Goal: Download file/media

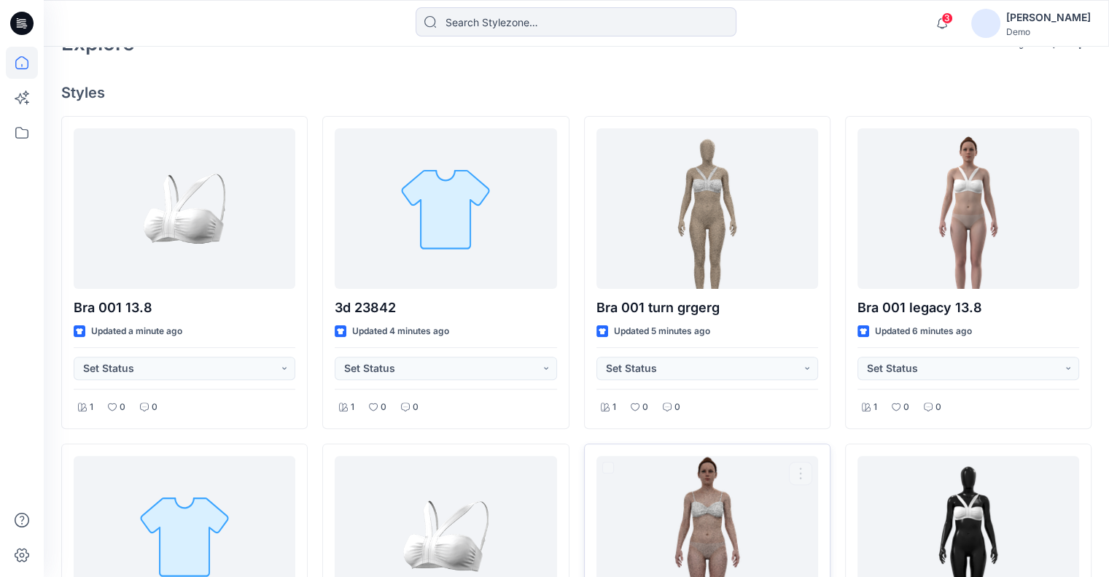
scroll to position [365, 0]
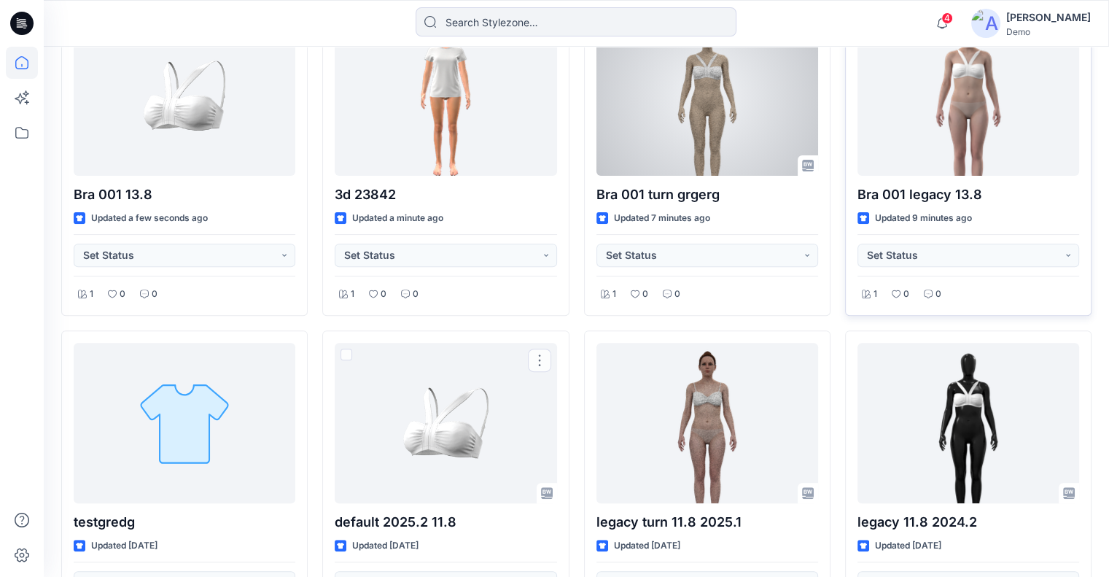
scroll to position [437, 0]
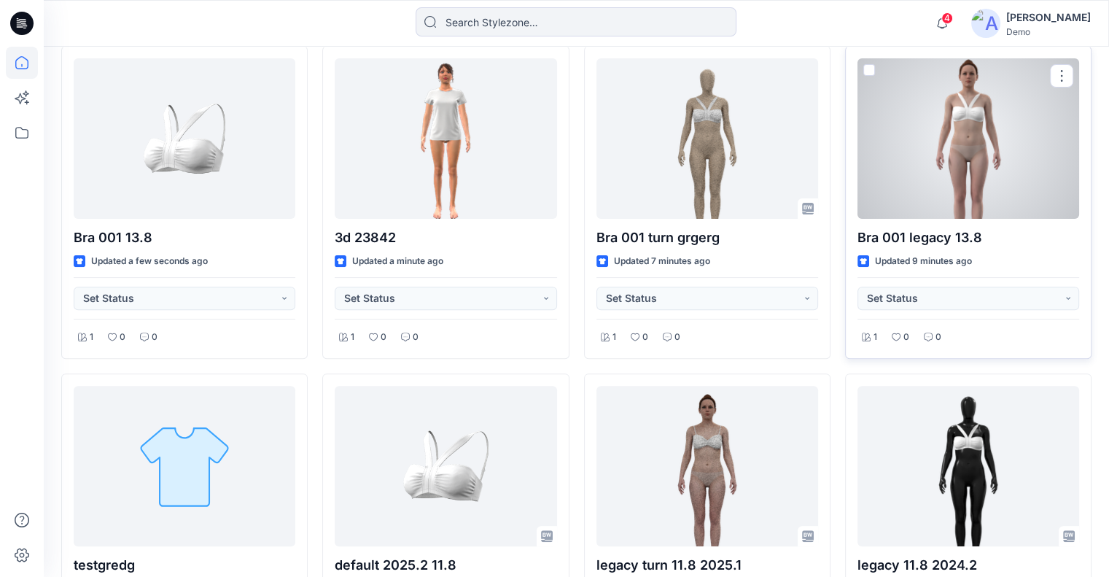
click at [990, 174] on div at bounding box center [968, 138] width 222 height 160
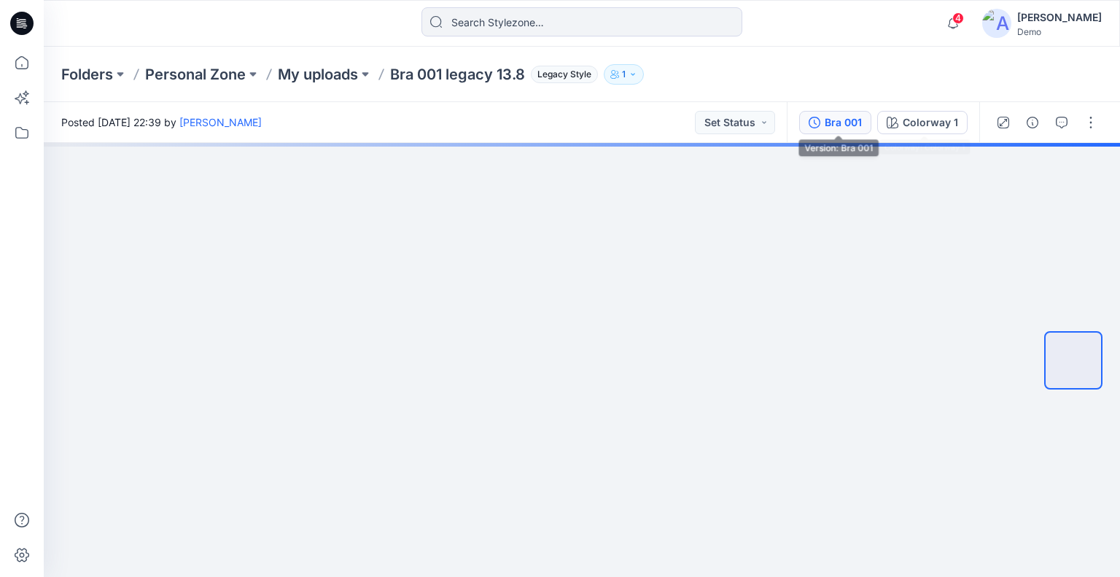
click at [862, 122] on div "Bra 001" at bounding box center [843, 122] width 37 height 16
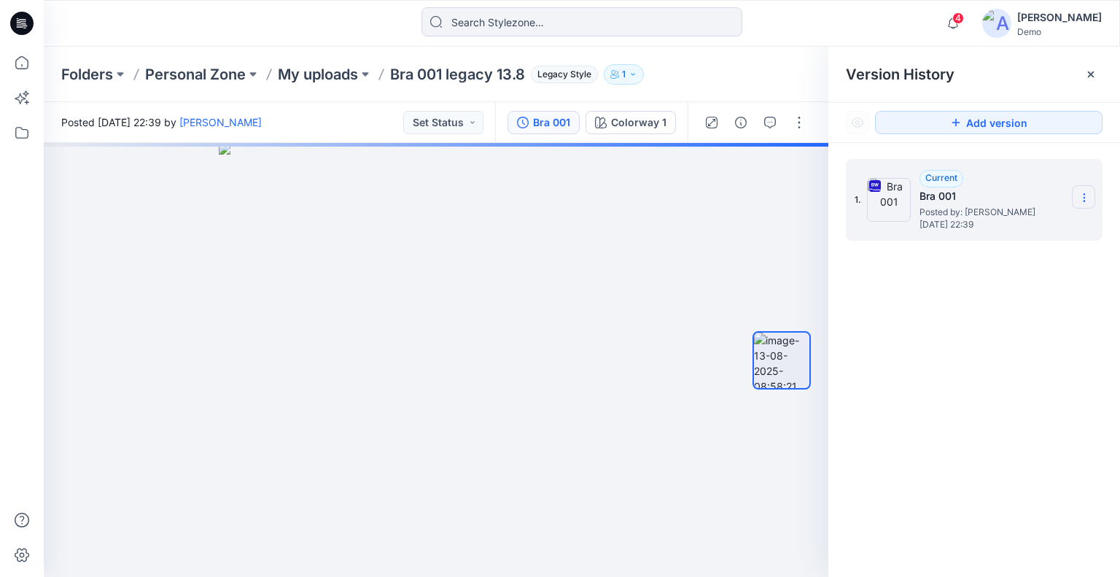
click at [1079, 193] on icon at bounding box center [1084, 198] width 12 height 12
click at [752, 87] on div "Folders Personal Zone My uploads Bra 001 legacy 13.8 Legacy Style 1" at bounding box center [582, 74] width 1076 height 55
click at [1086, 202] on icon at bounding box center [1084, 198] width 12 height 12
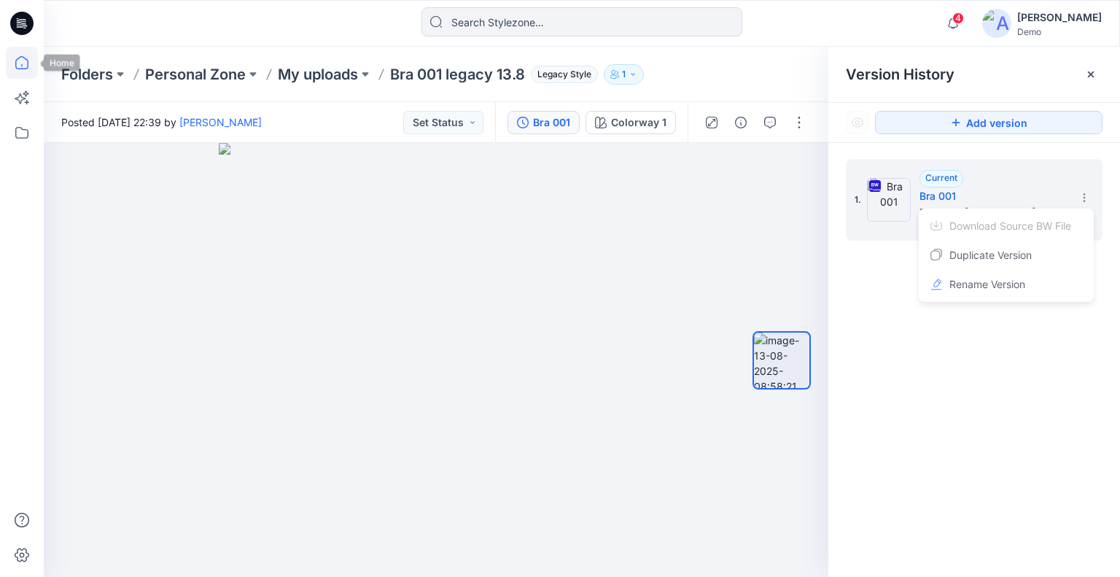
click at [27, 55] on icon at bounding box center [22, 63] width 32 height 32
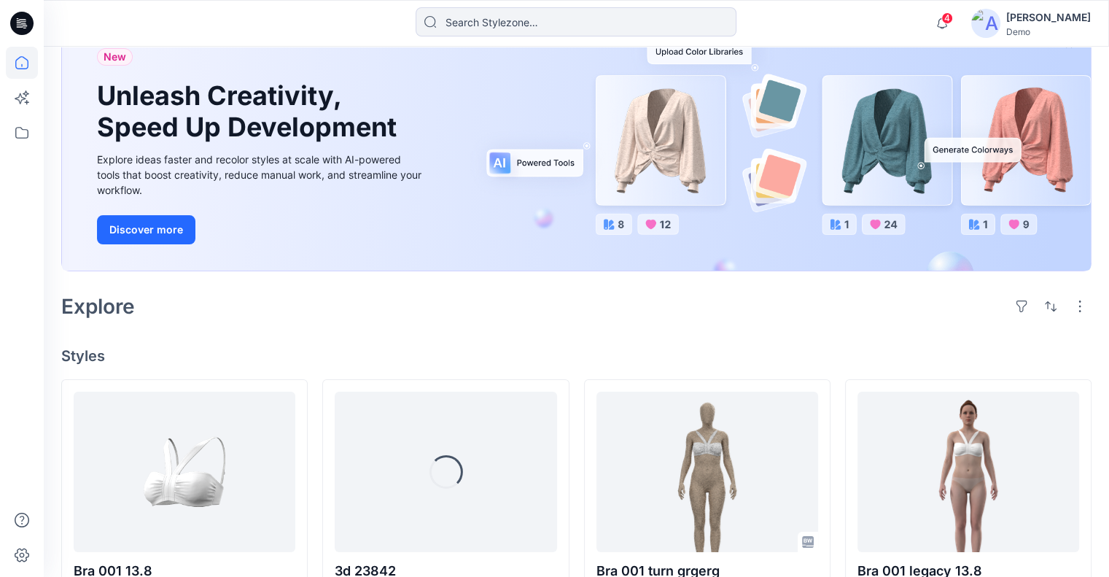
scroll to position [219, 0]
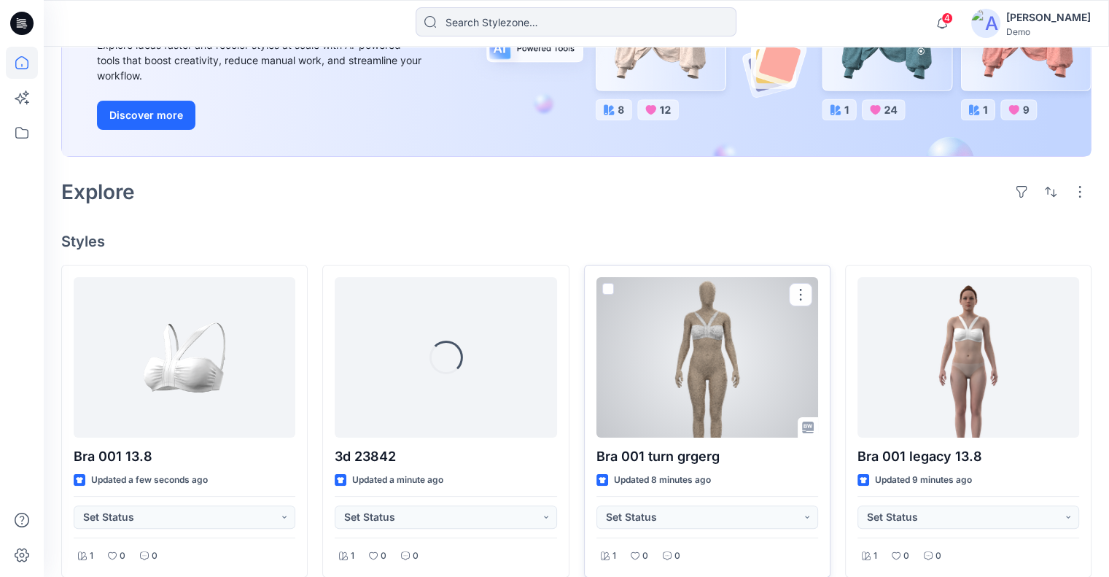
click at [712, 348] on div at bounding box center [707, 357] width 222 height 160
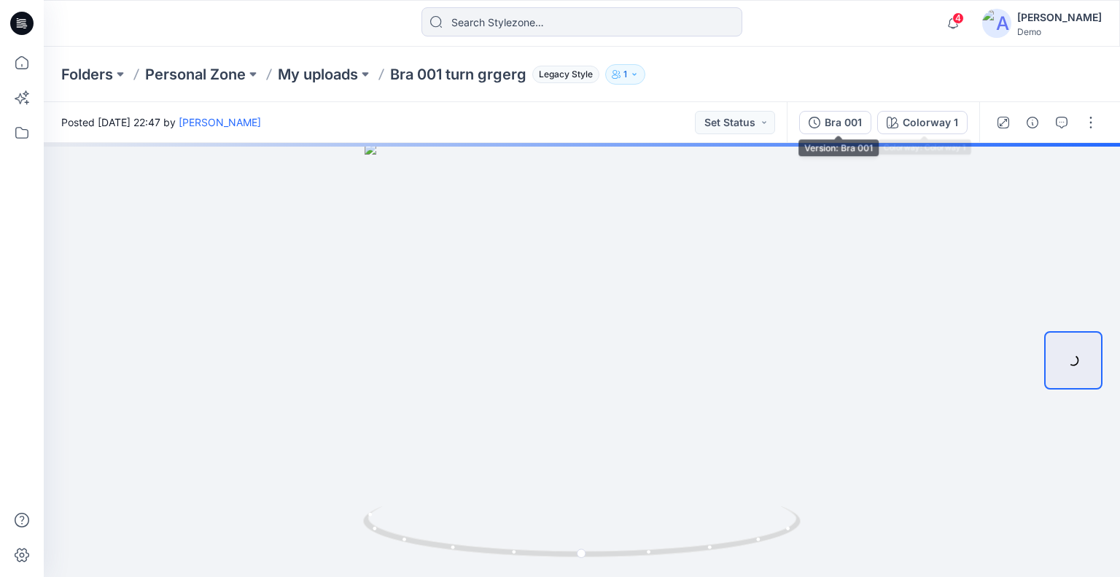
click at [862, 122] on div "Bra 001" at bounding box center [843, 122] width 37 height 16
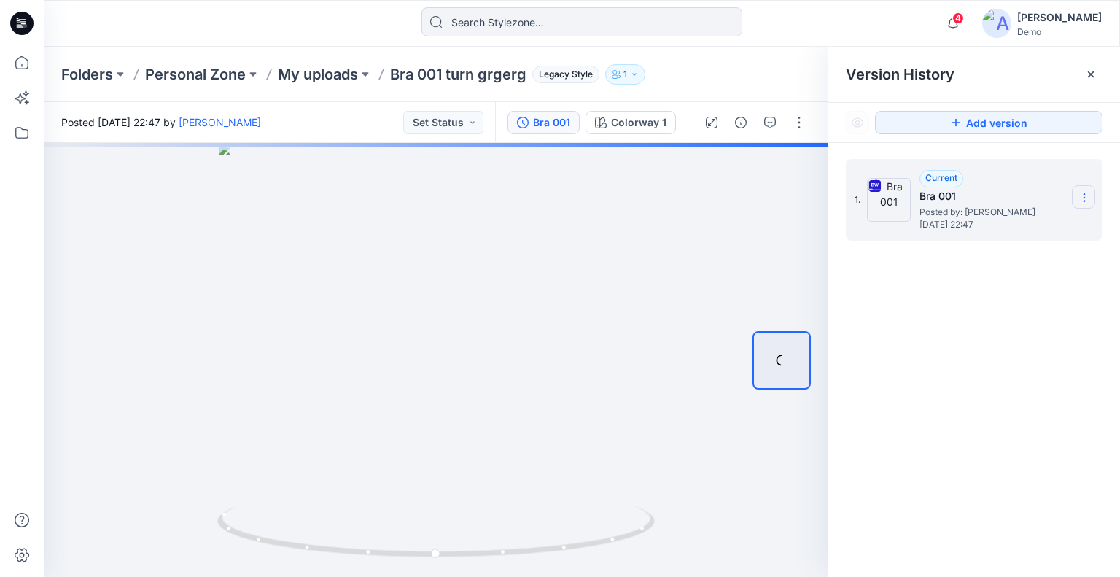
click at [1088, 198] on icon at bounding box center [1084, 198] width 12 height 12
click at [1045, 224] on span "Download Source BW File" at bounding box center [1010, 225] width 122 height 17
drag, startPoint x: 678, startPoint y: 255, endPoint x: 714, endPoint y: 265, distance: 37.7
click at [714, 265] on div at bounding box center [436, 360] width 784 height 434
click at [27, 63] on icon at bounding box center [21, 62] width 13 height 13
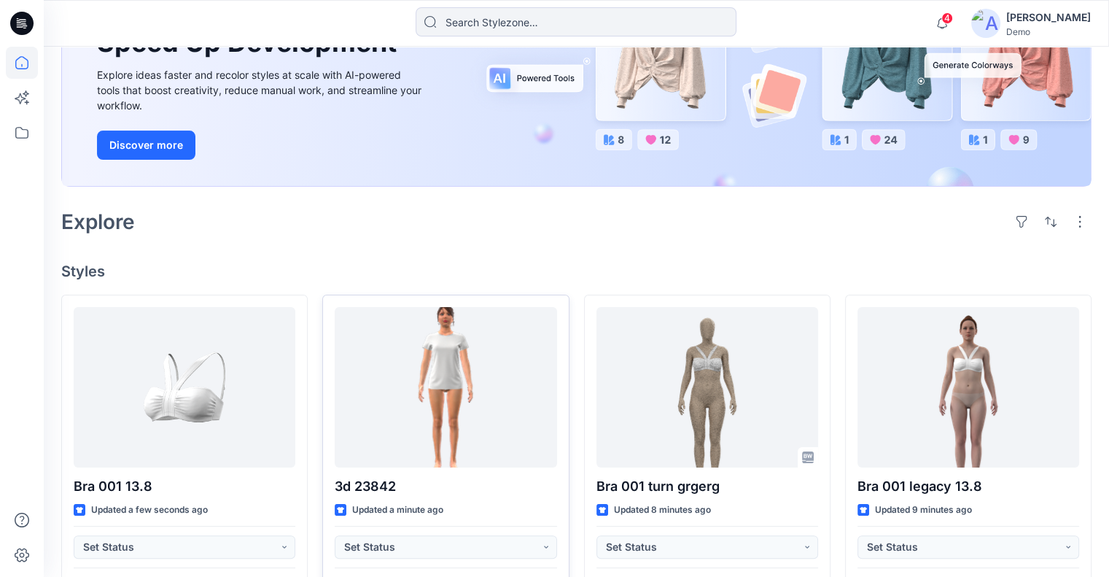
scroll to position [365, 0]
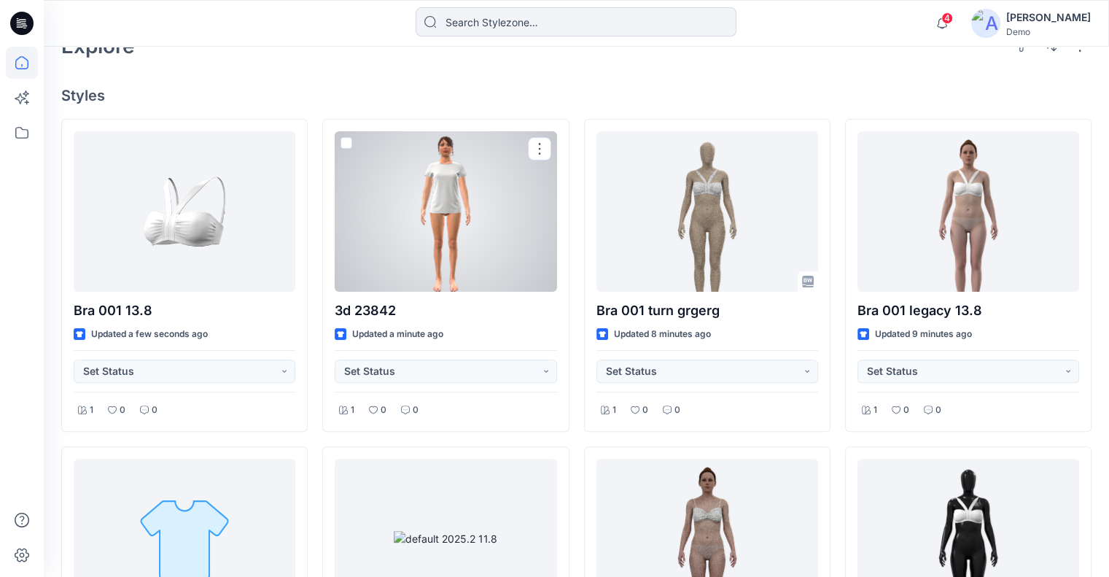
click at [474, 227] on div at bounding box center [446, 211] width 222 height 160
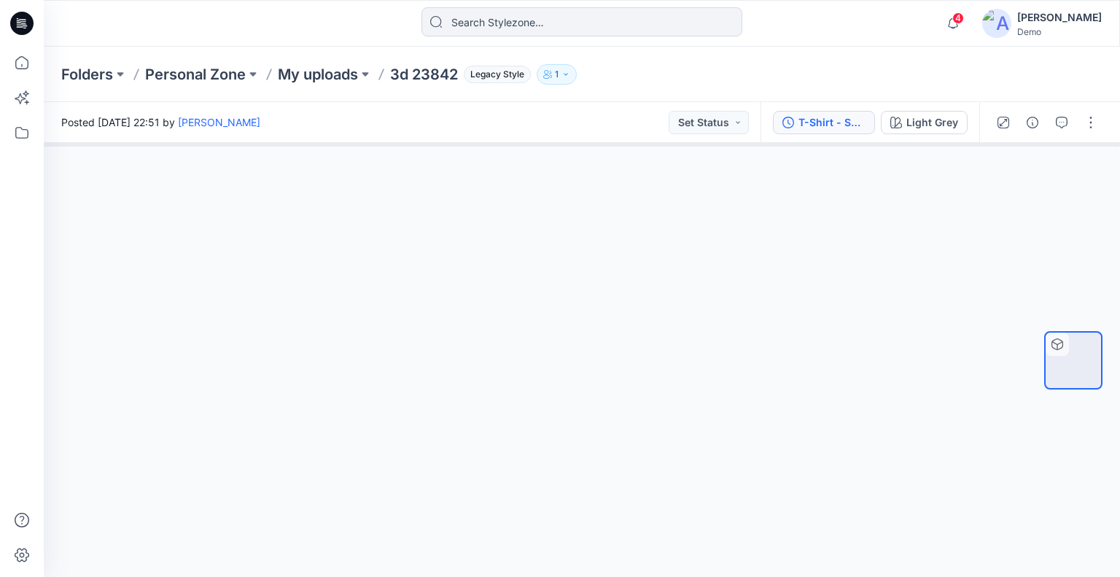
click at [838, 112] on button "T-Shirt - Short Sleeve Crew Neck" at bounding box center [824, 122] width 102 height 23
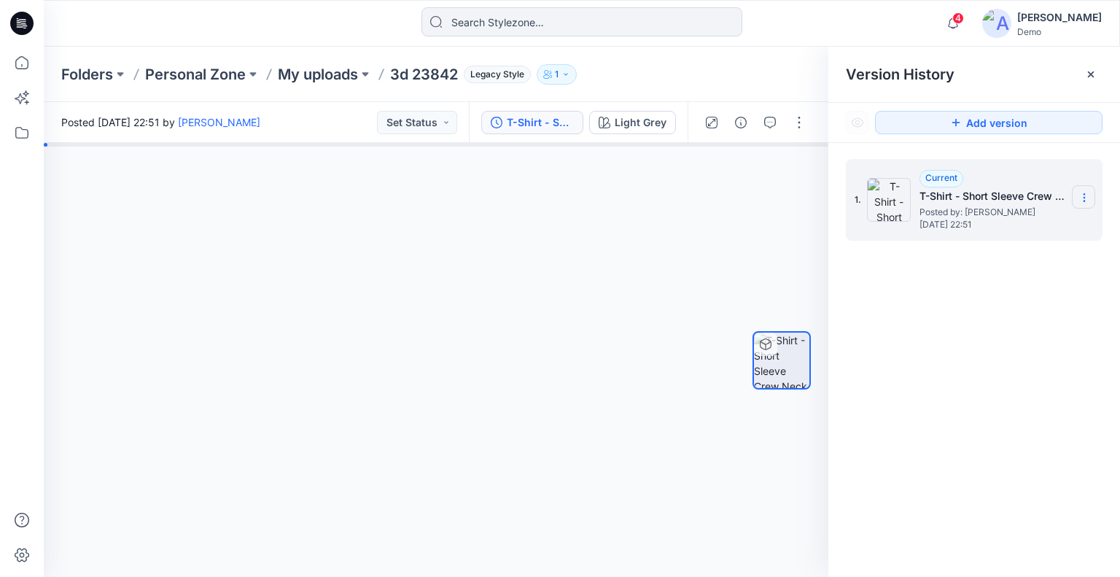
click at [1080, 192] on icon at bounding box center [1084, 198] width 12 height 12
click at [1048, 218] on div "Duplicate Version" at bounding box center [1005, 225] width 169 height 29
click at [1087, 192] on icon at bounding box center [1084, 198] width 12 height 12
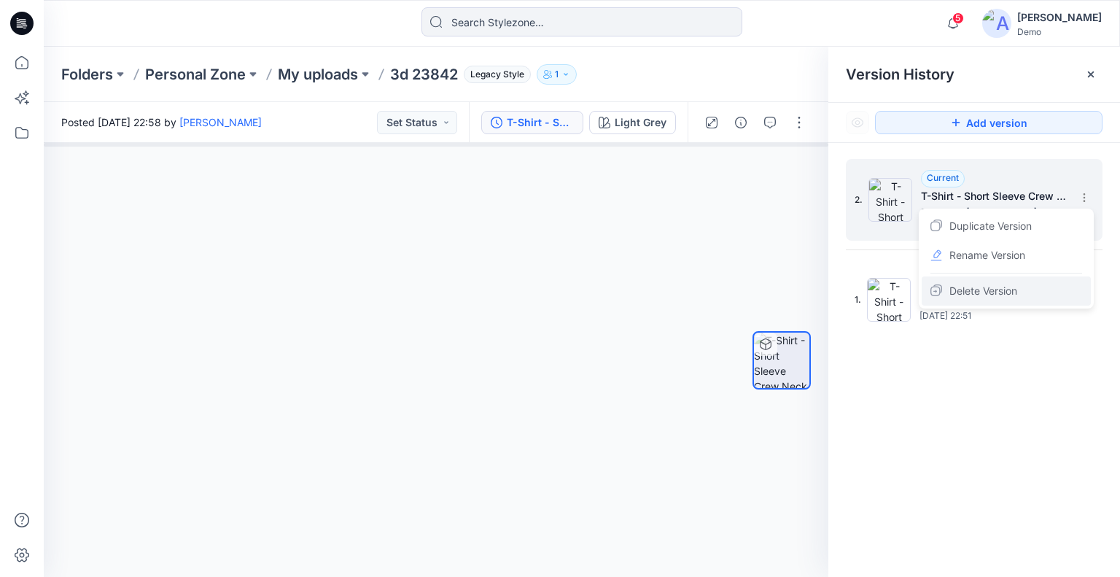
click at [1029, 289] on div "Delete Version" at bounding box center [1005, 290] width 169 height 29
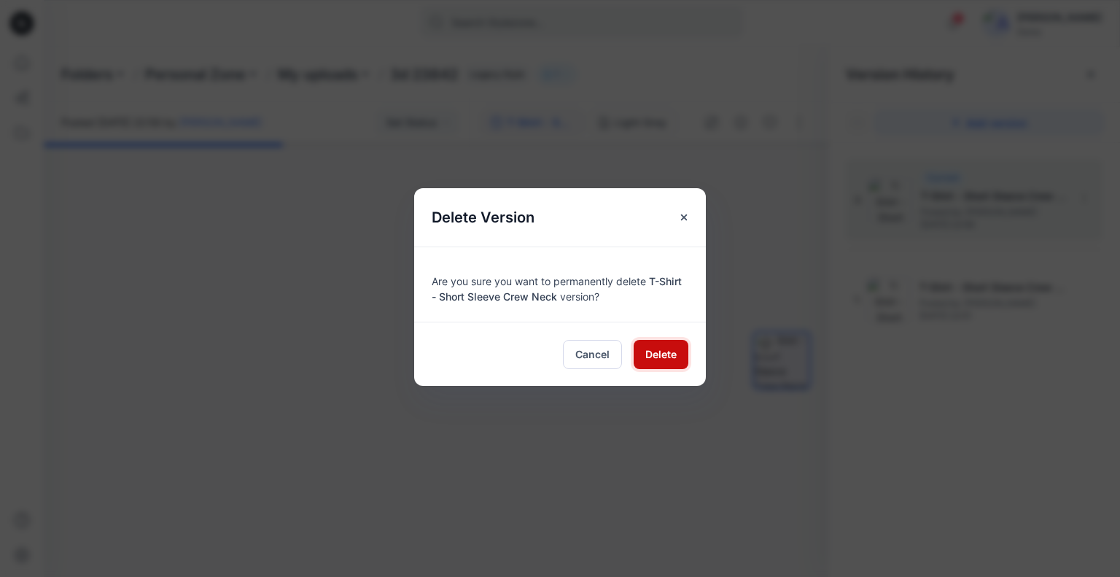
click at [667, 354] on span "Delete" at bounding box center [660, 353] width 31 height 15
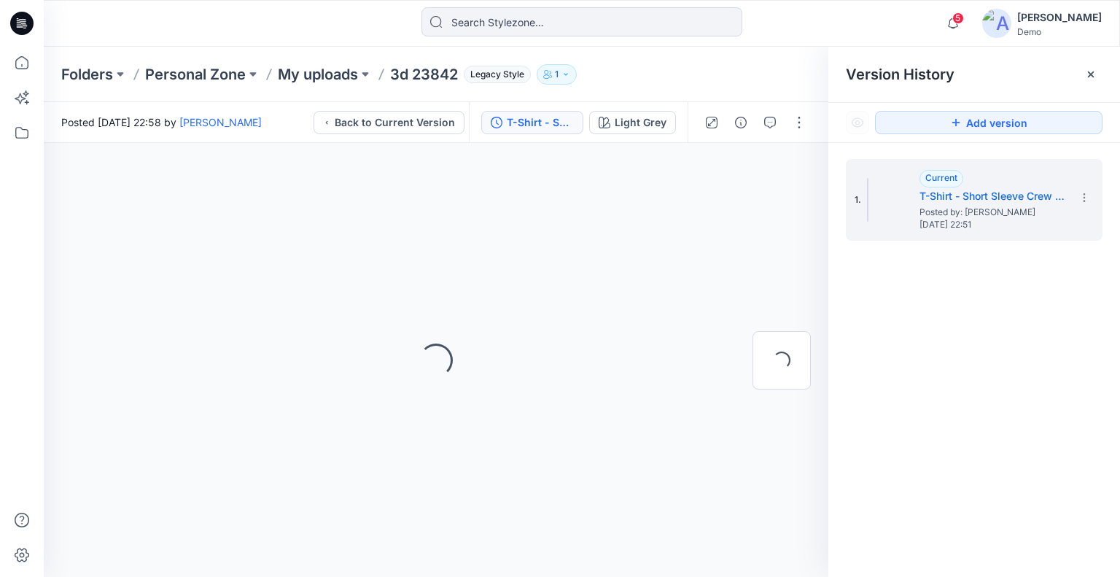
drag, startPoint x: 776, startPoint y: 59, endPoint x: 776, endPoint y: 101, distance: 42.3
click at [776, 59] on div "Folders Personal Zone My uploads 3d 23842 Legacy Style 1" at bounding box center [582, 74] width 1076 height 55
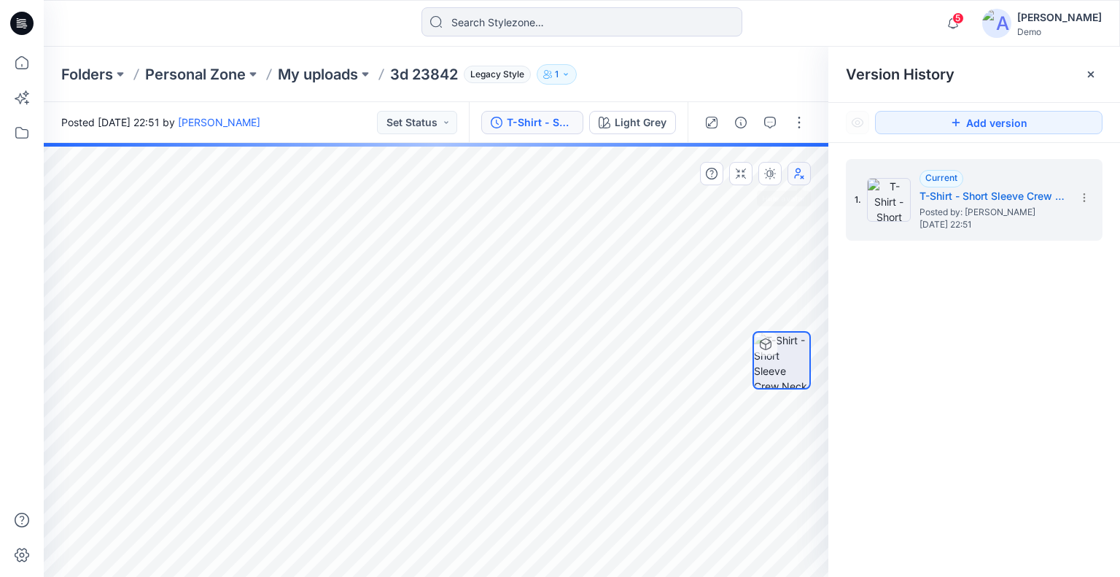
click at [800, 174] on icon "button" at bounding box center [799, 174] width 12 height 12
drag, startPoint x: 800, startPoint y: 174, endPoint x: 557, endPoint y: 128, distance: 247.9
click at [800, 174] on icon "button" at bounding box center [799, 174] width 12 height 12
click at [26, 53] on icon at bounding box center [22, 63] width 32 height 32
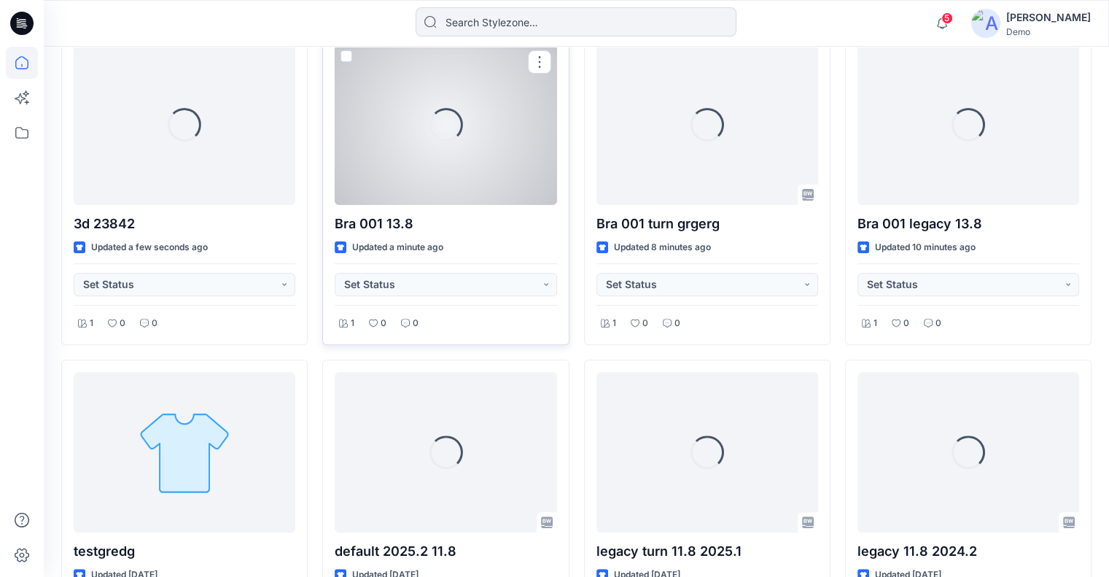
scroll to position [365, 0]
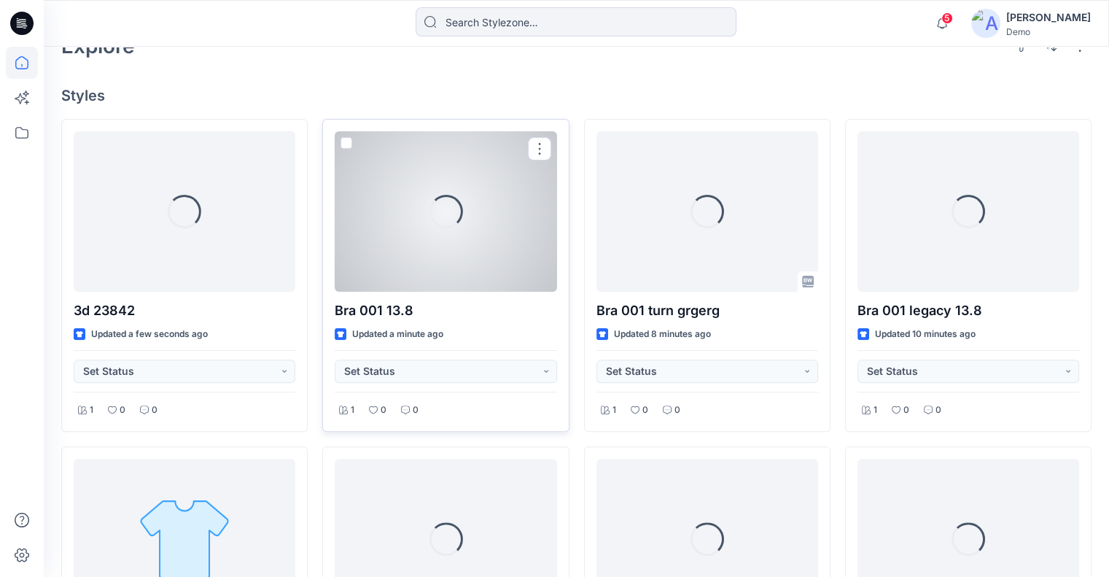
click at [470, 230] on div "Loading..." at bounding box center [446, 211] width 222 height 160
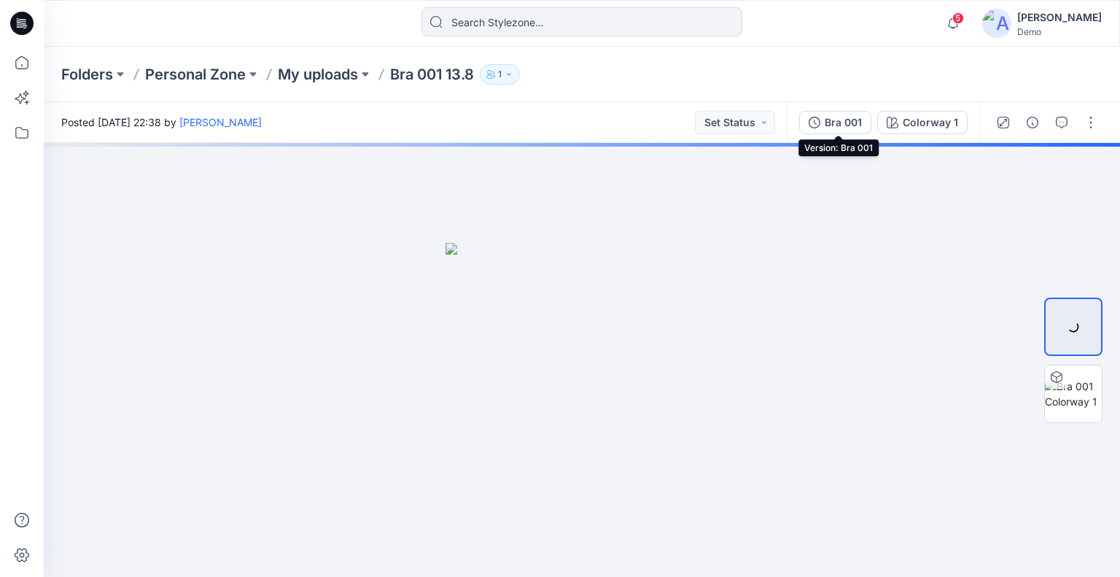
click at [849, 125] on div "Bra 001" at bounding box center [843, 122] width 37 height 16
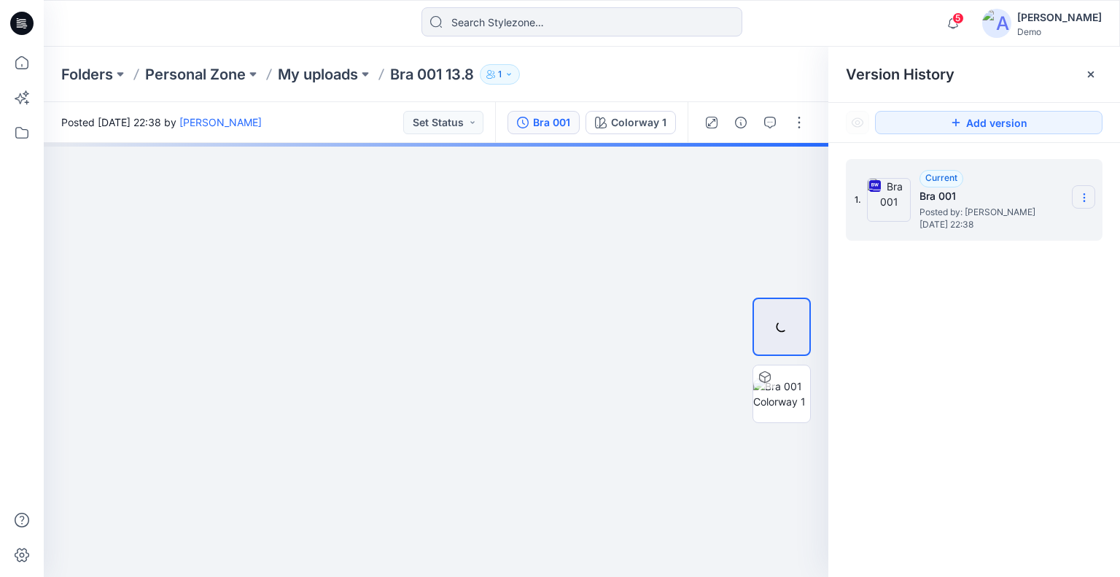
click at [1078, 189] on section at bounding box center [1083, 196] width 23 height 23
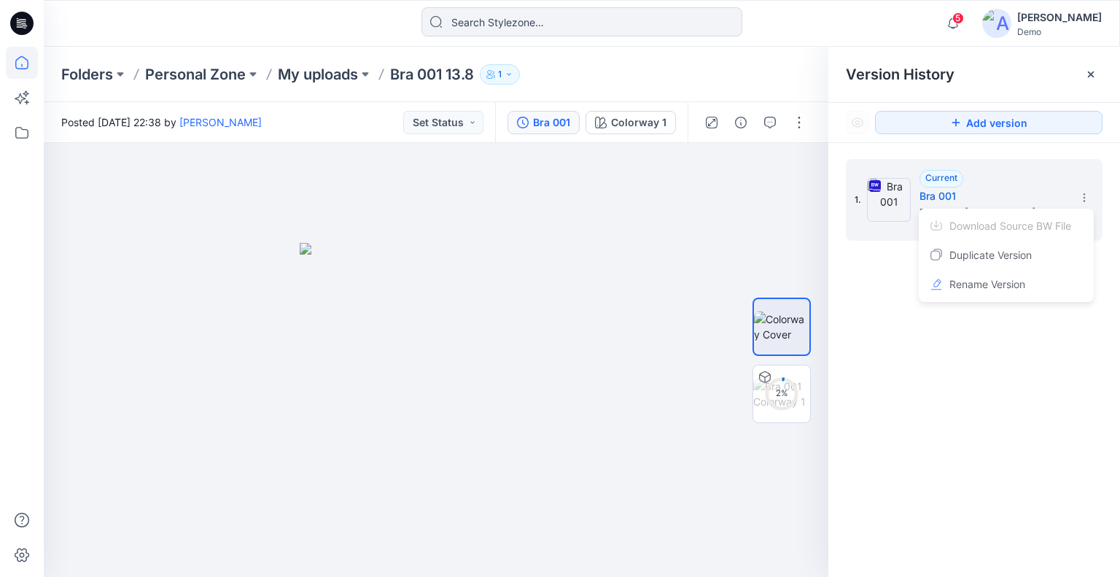
click at [23, 73] on icon at bounding box center [22, 63] width 32 height 32
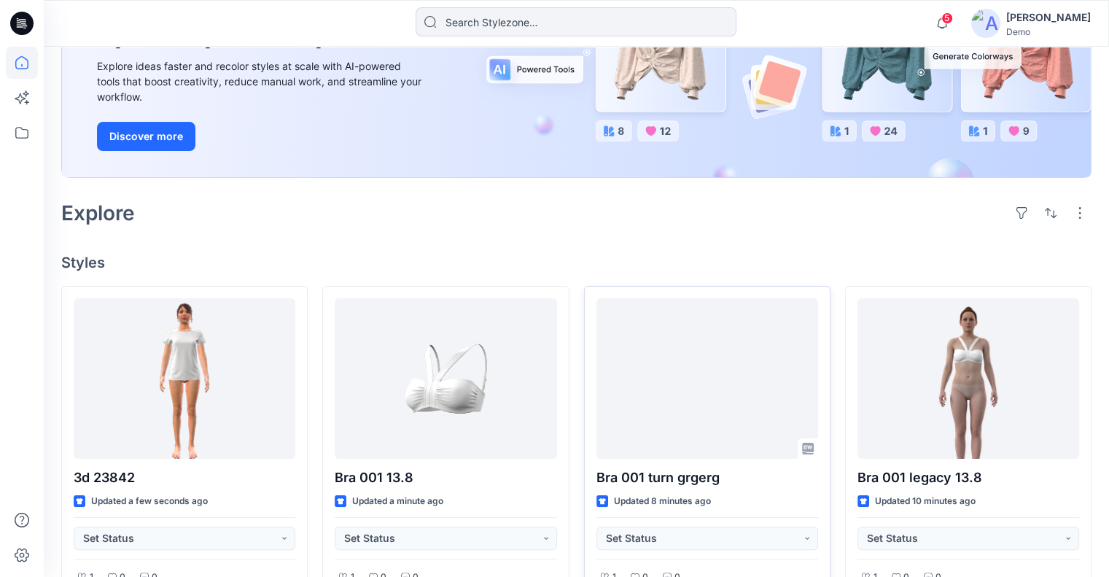
scroll to position [219, 0]
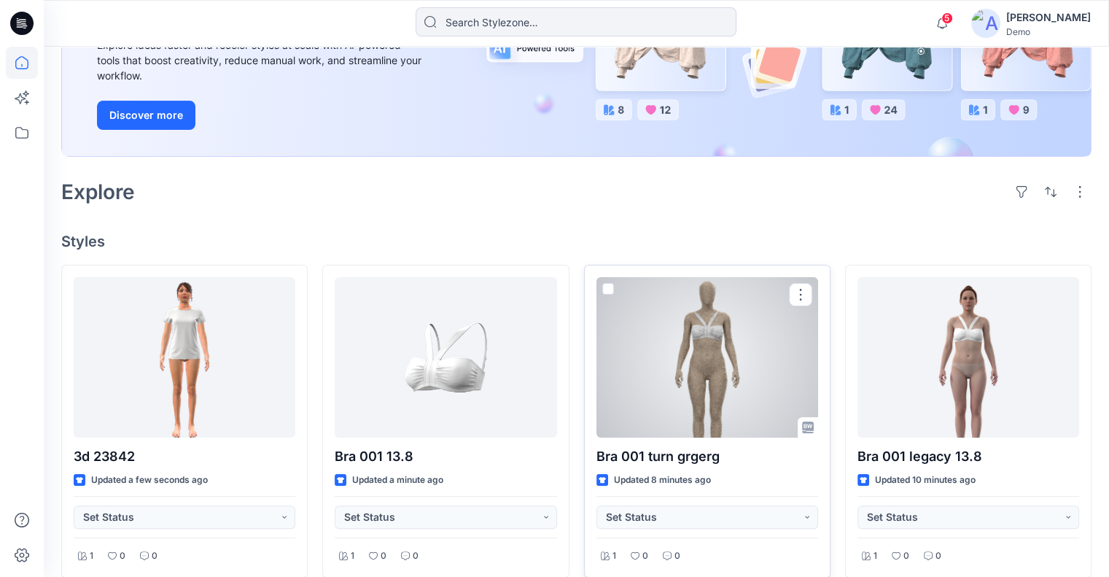
click at [697, 375] on div at bounding box center [707, 357] width 222 height 160
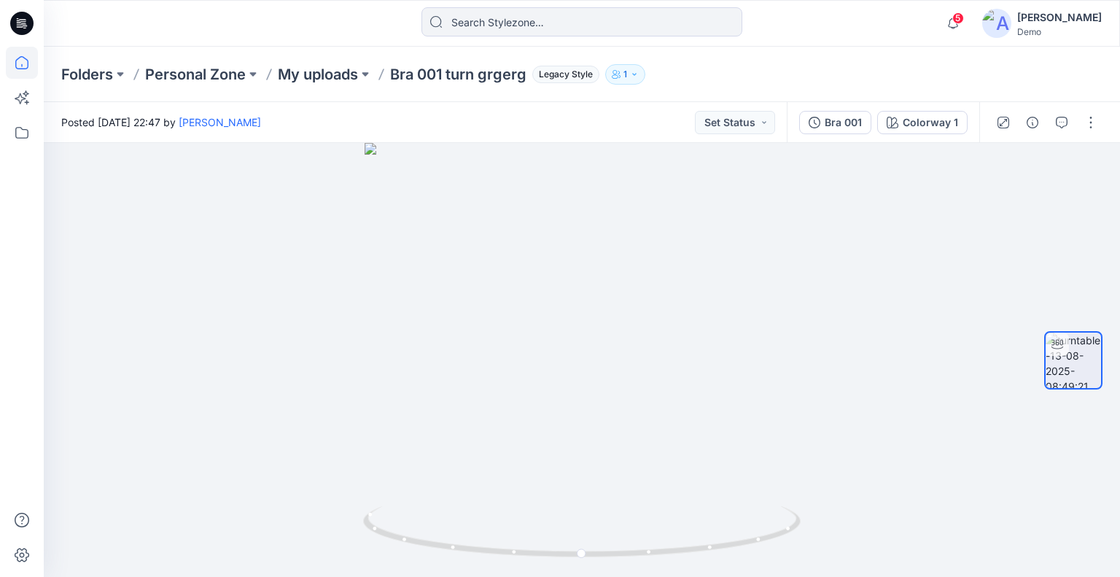
click at [23, 57] on icon at bounding box center [21, 62] width 13 height 13
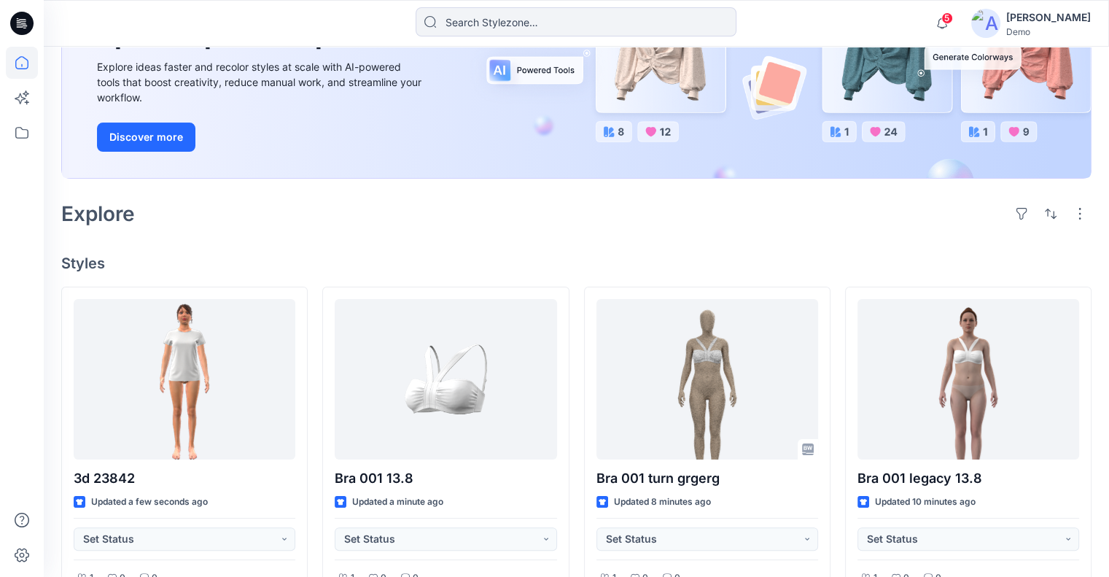
scroll to position [219, 0]
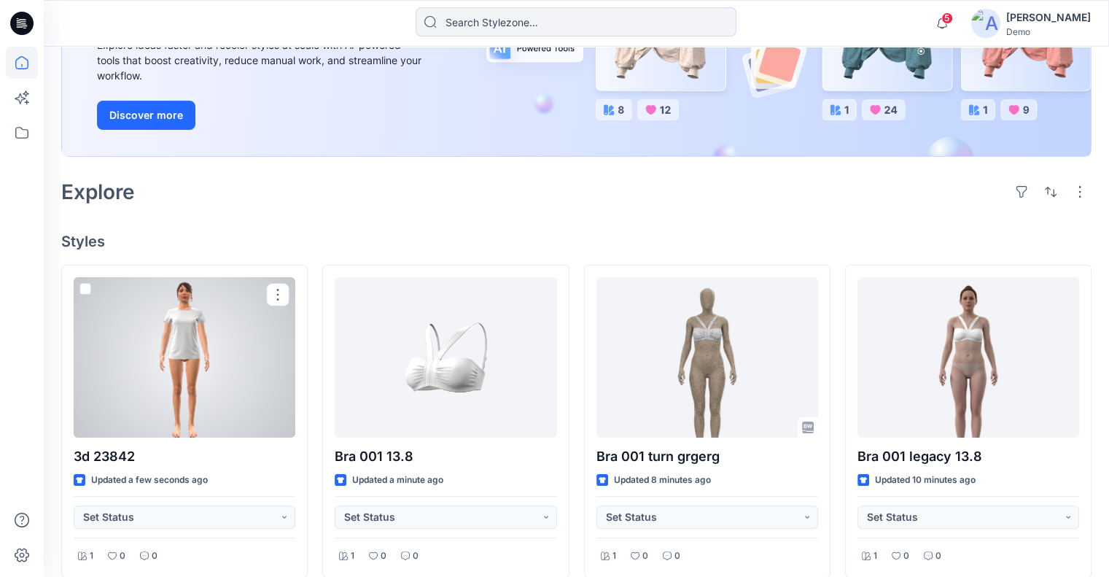
click at [243, 364] on div at bounding box center [185, 357] width 222 height 160
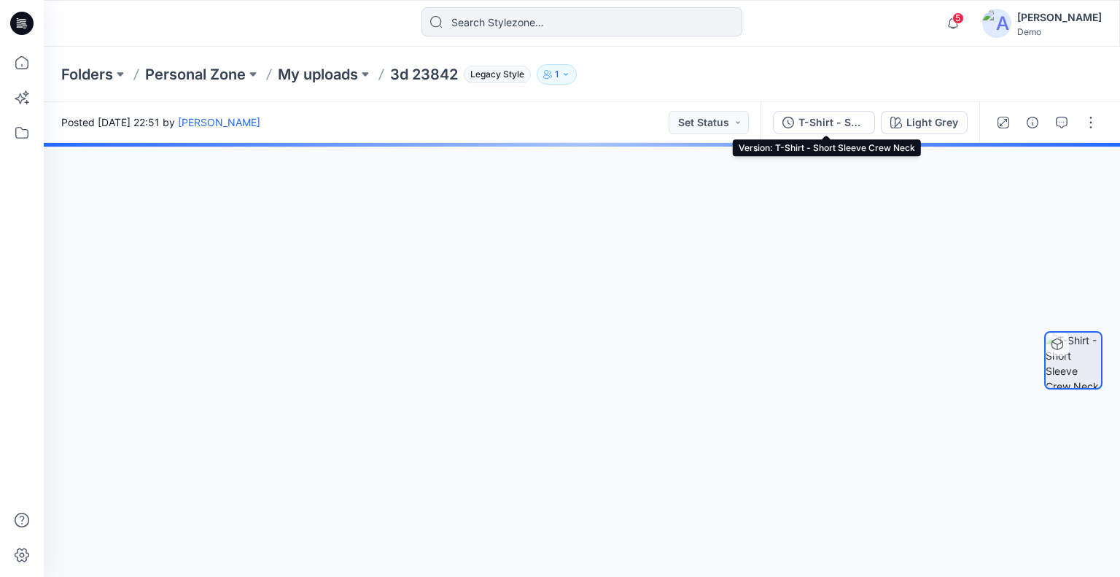
click at [928, 117] on div "Light Grey" at bounding box center [932, 122] width 52 height 16
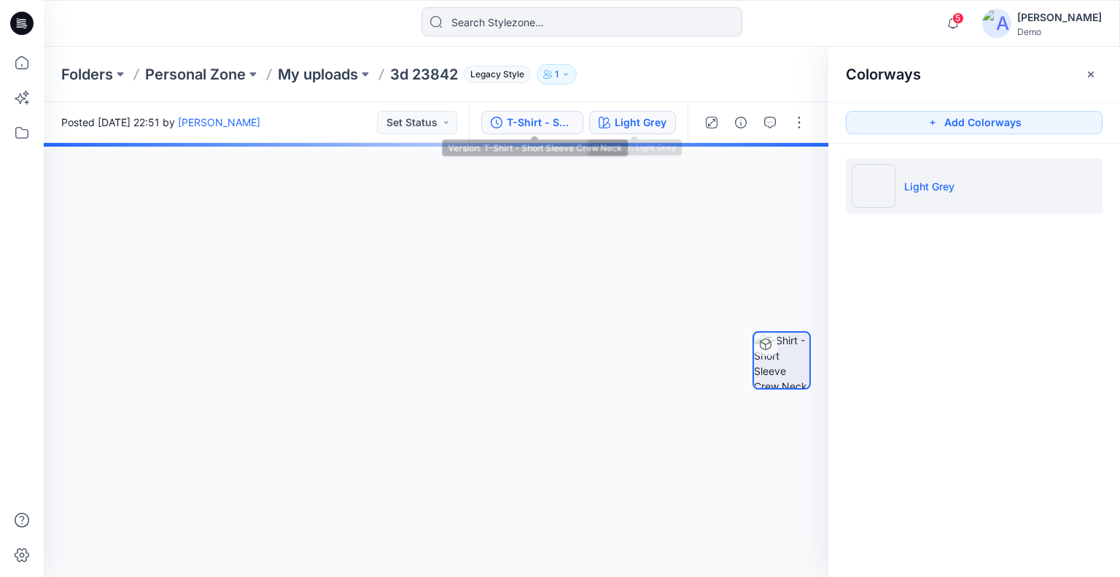
click at [544, 128] on div "T-Shirt - Short Sleeve Crew Neck" at bounding box center [540, 122] width 67 height 16
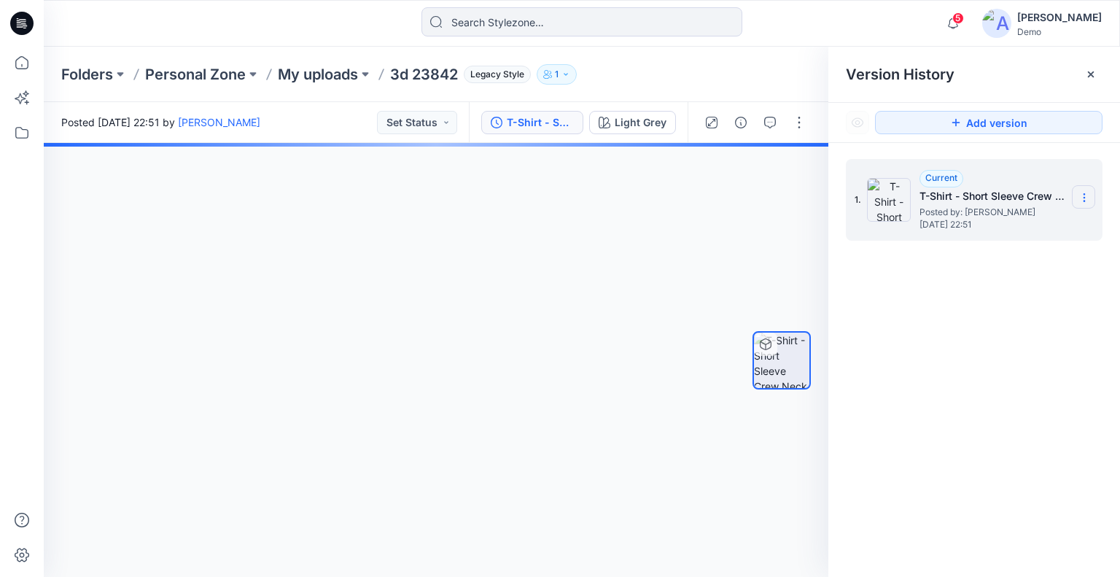
drag, startPoint x: 1088, startPoint y: 195, endPoint x: 1073, endPoint y: 202, distance: 16.0
click at [1088, 195] on icon at bounding box center [1084, 198] width 12 height 12
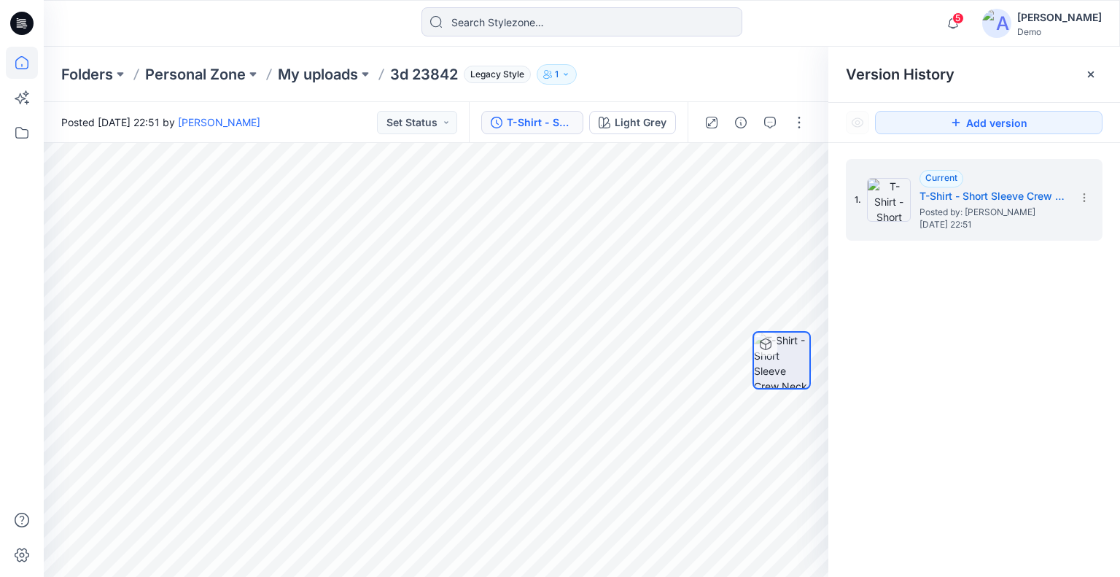
click at [25, 61] on icon at bounding box center [22, 63] width 32 height 32
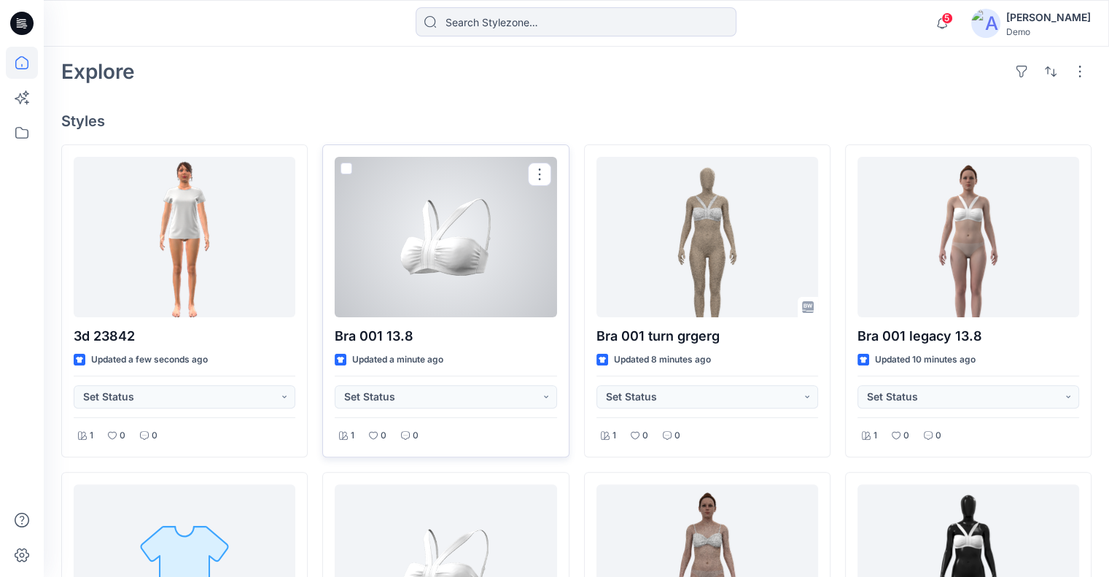
scroll to position [365, 0]
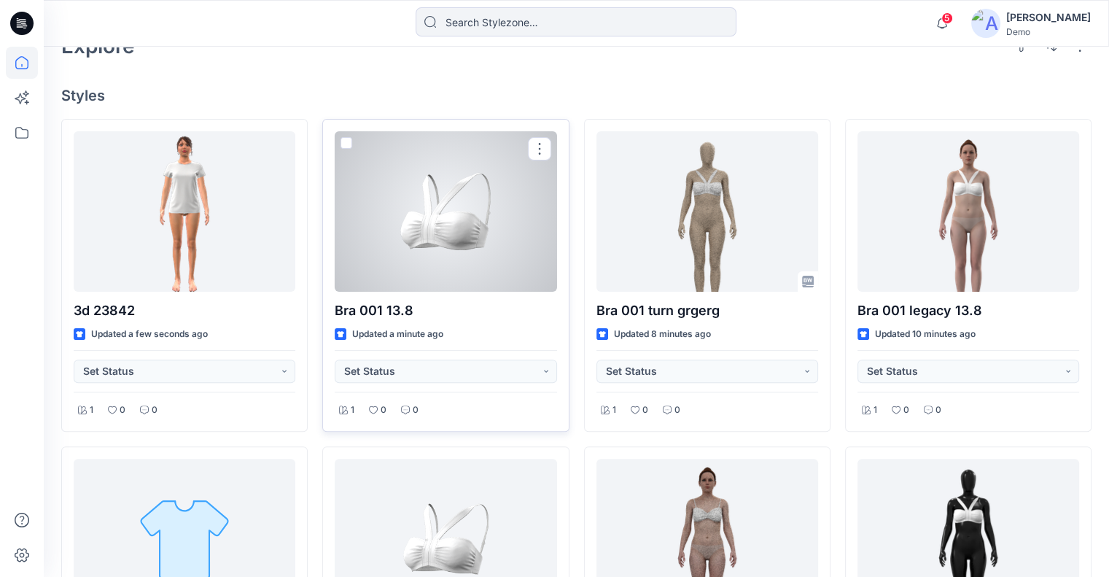
click at [442, 252] on div at bounding box center [446, 211] width 222 height 160
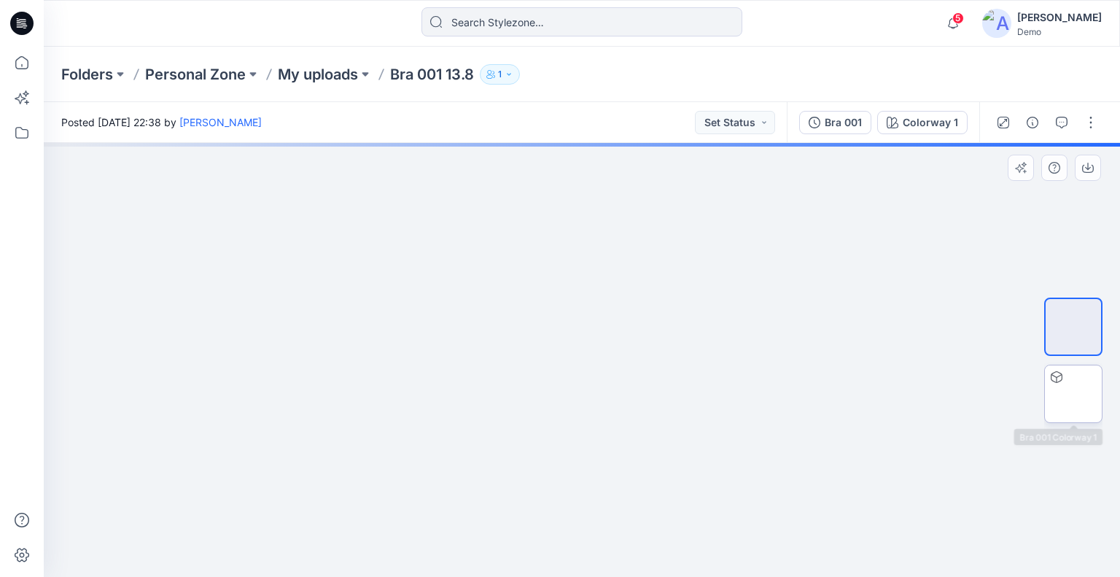
click at [1079, 386] on img at bounding box center [1073, 393] width 57 height 31
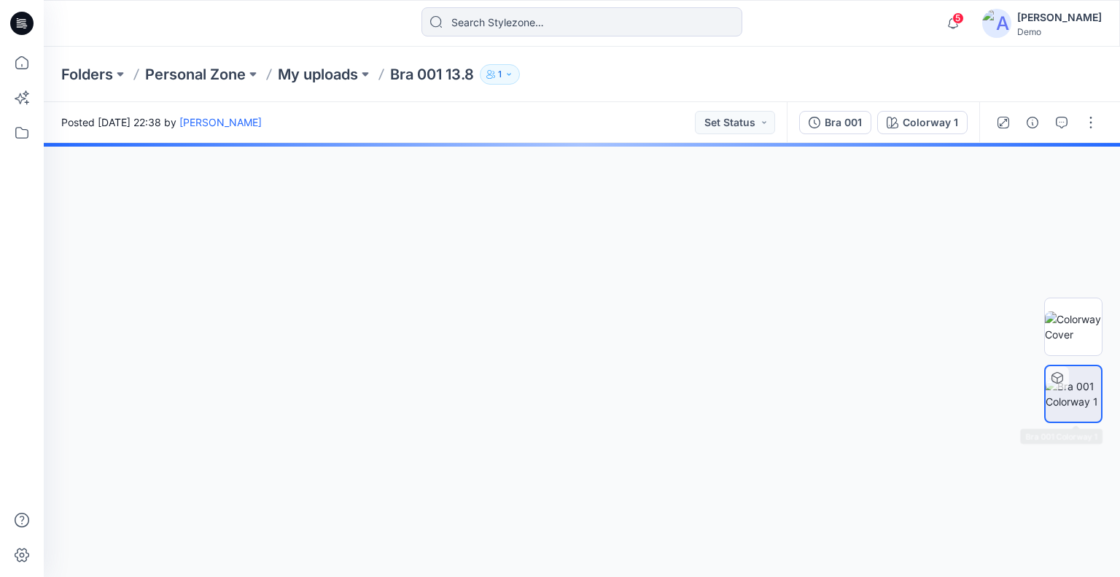
click at [834, 111] on button "Bra 001" at bounding box center [835, 122] width 72 height 23
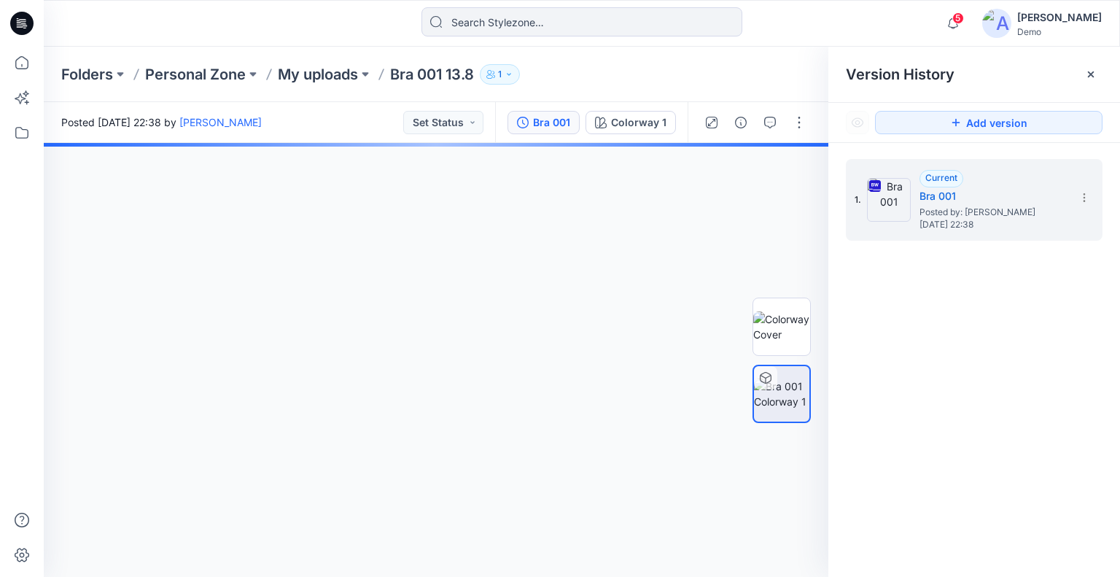
click at [1086, 203] on section at bounding box center [1083, 196] width 23 height 23
click at [799, 184] on button "button" at bounding box center [798, 173] width 23 height 23
click at [801, 181] on button "button" at bounding box center [798, 173] width 23 height 23
click at [27, 67] on icon at bounding box center [22, 63] width 32 height 32
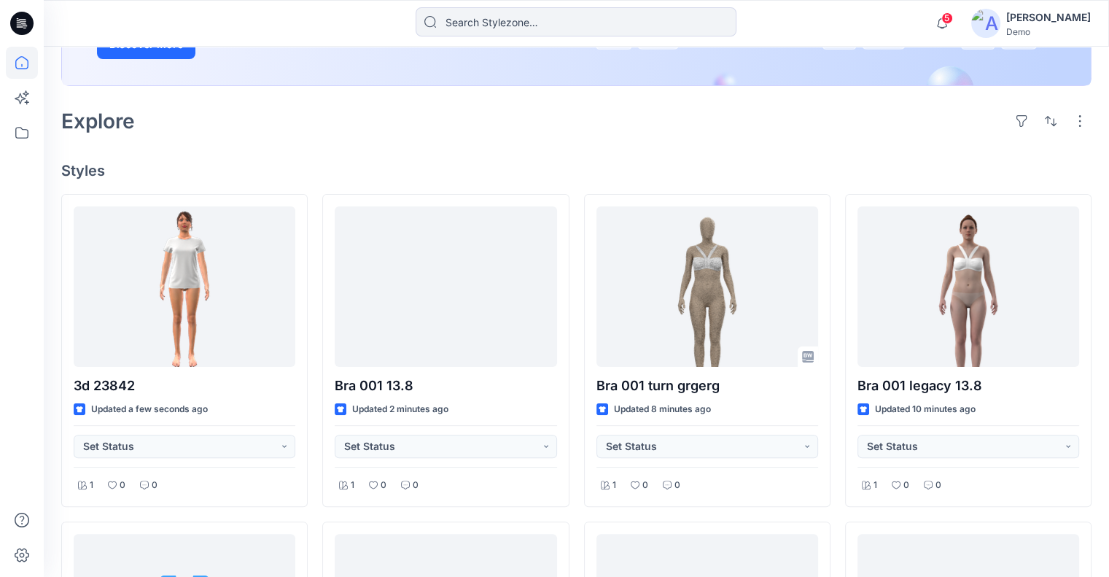
scroll to position [292, 0]
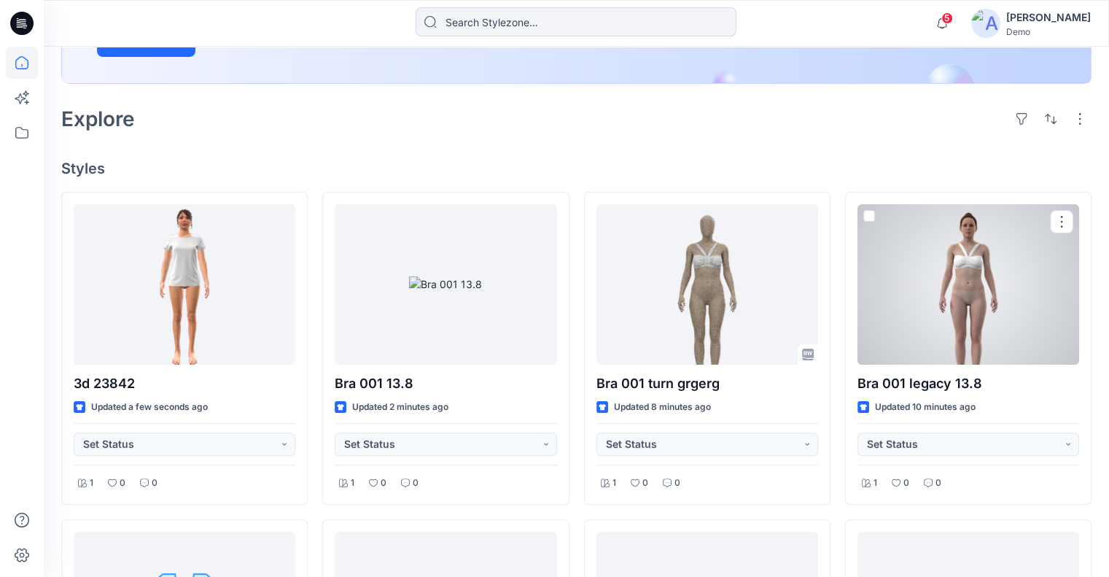
click at [939, 312] on div at bounding box center [968, 284] width 222 height 160
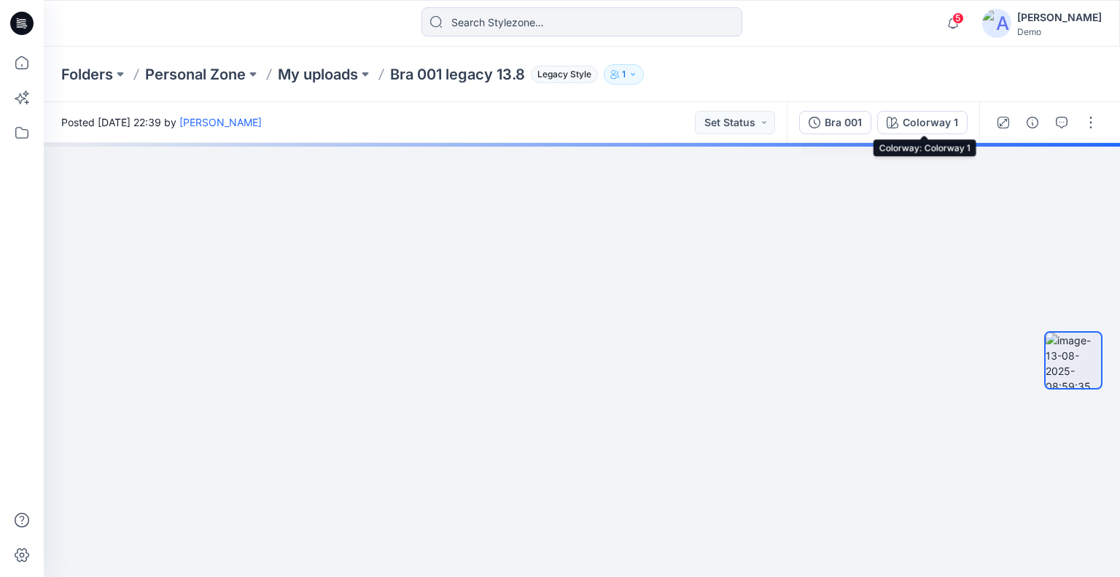
click at [850, 122] on div "Bra 001" at bounding box center [843, 122] width 37 height 16
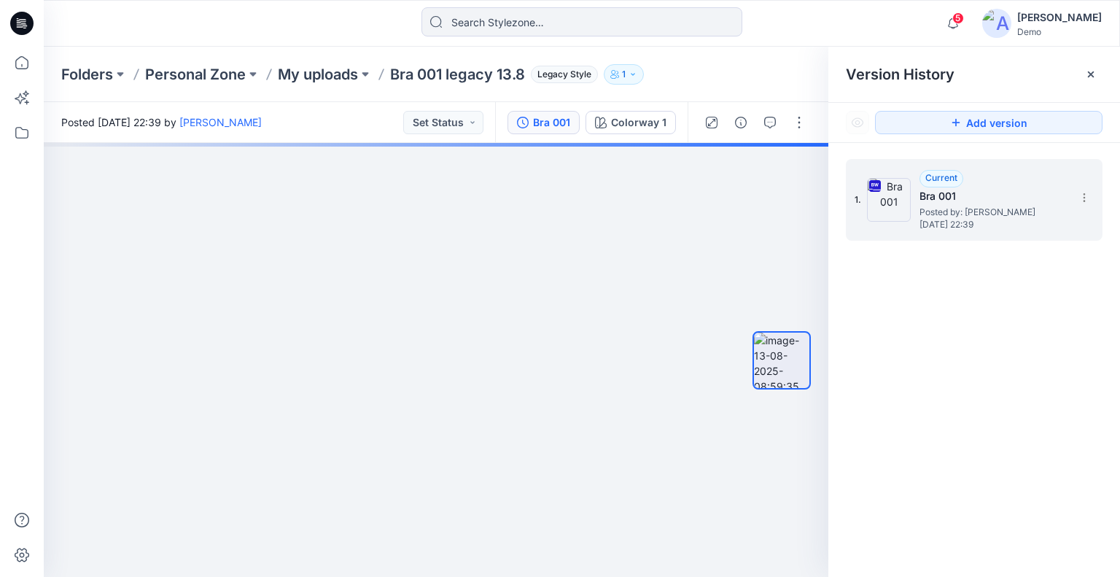
click at [1096, 201] on div "1. Current Bra 001 Posted by: Yael Waitz Tuesday, August 12, 2025 22:39" at bounding box center [974, 200] width 257 height 82
click at [1085, 202] on icon at bounding box center [1084, 198] width 12 height 12
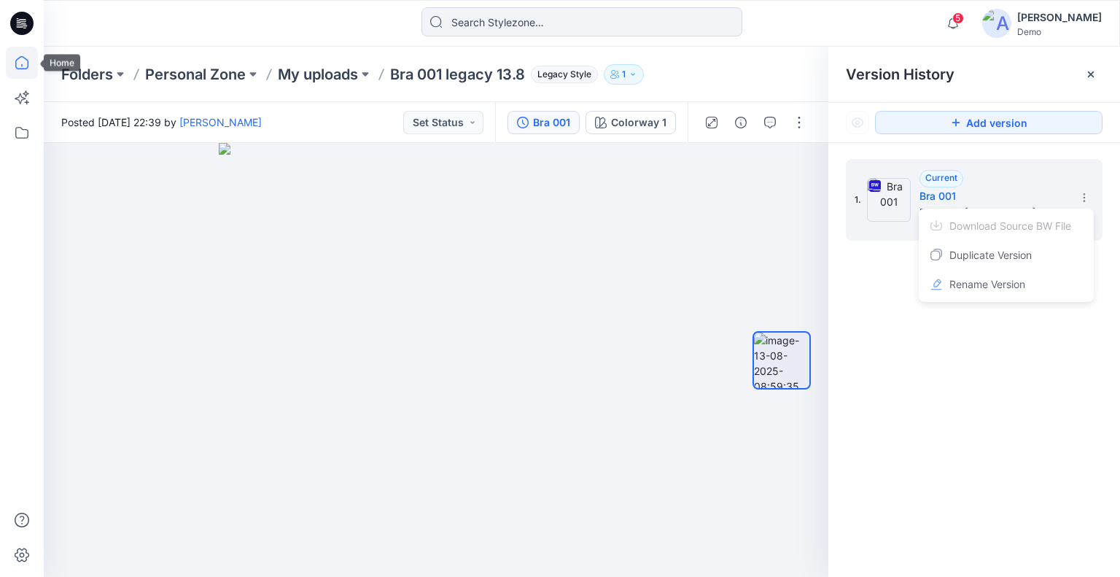
click at [23, 68] on icon at bounding box center [22, 63] width 32 height 32
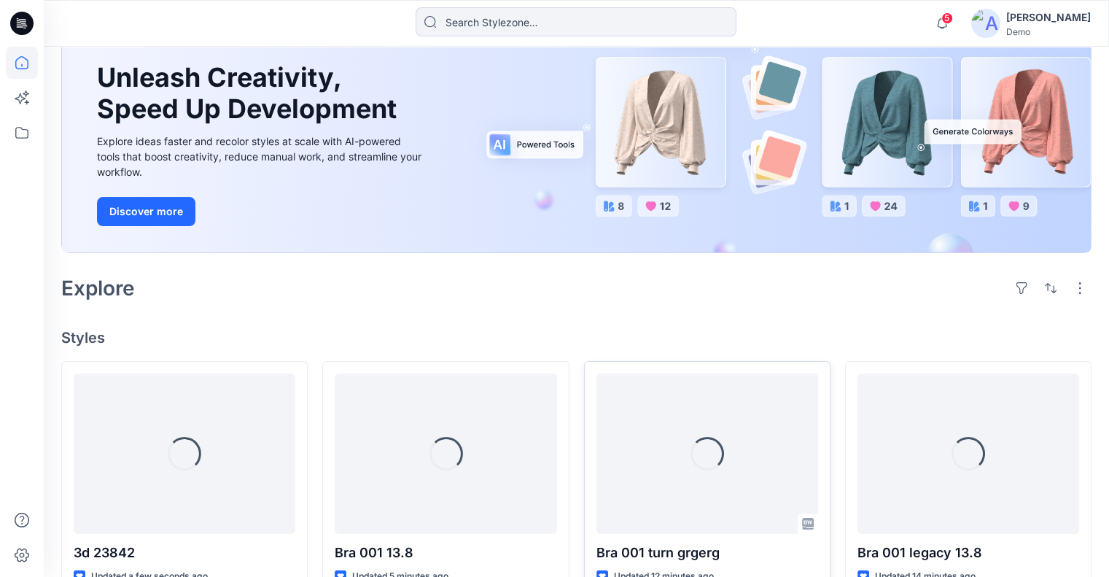
scroll to position [219, 0]
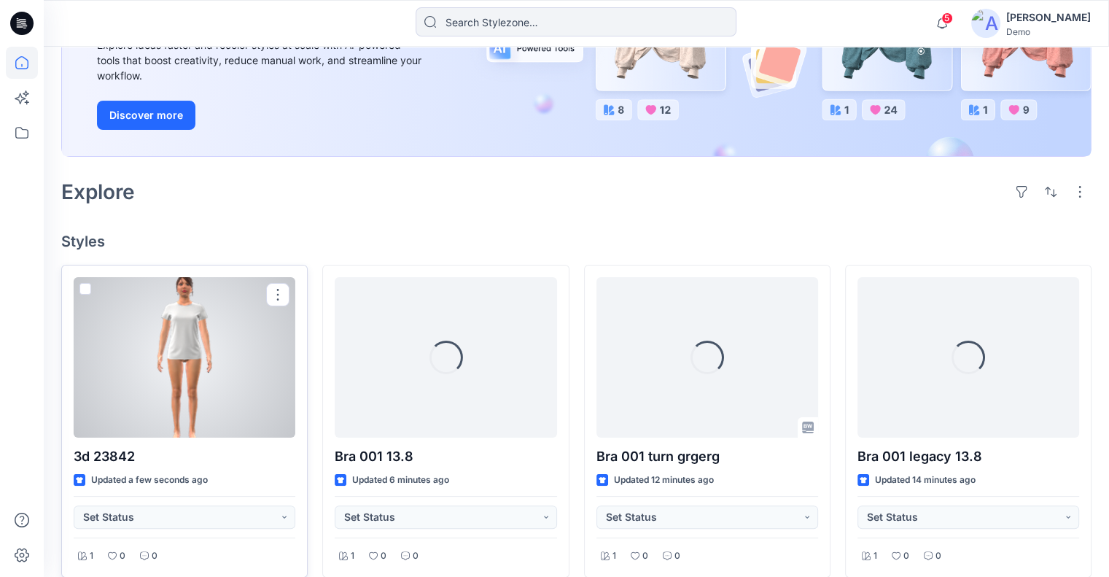
click at [255, 401] on div at bounding box center [185, 357] width 222 height 160
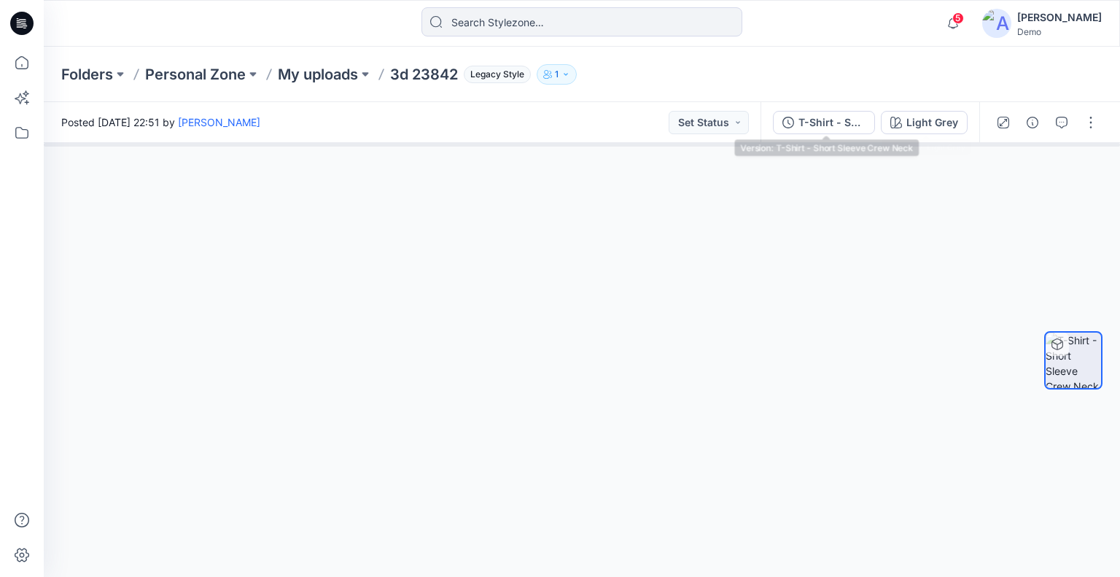
click at [839, 126] on div "T-Shirt - Short Sleeve Crew Neck" at bounding box center [831, 122] width 67 height 16
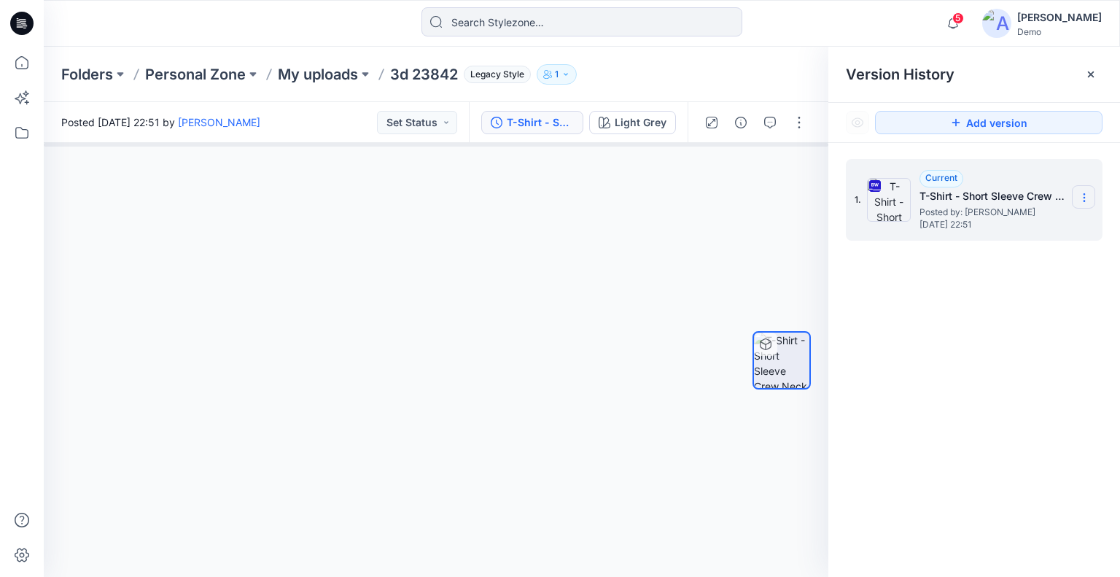
click at [1077, 198] on section at bounding box center [1083, 196] width 23 height 23
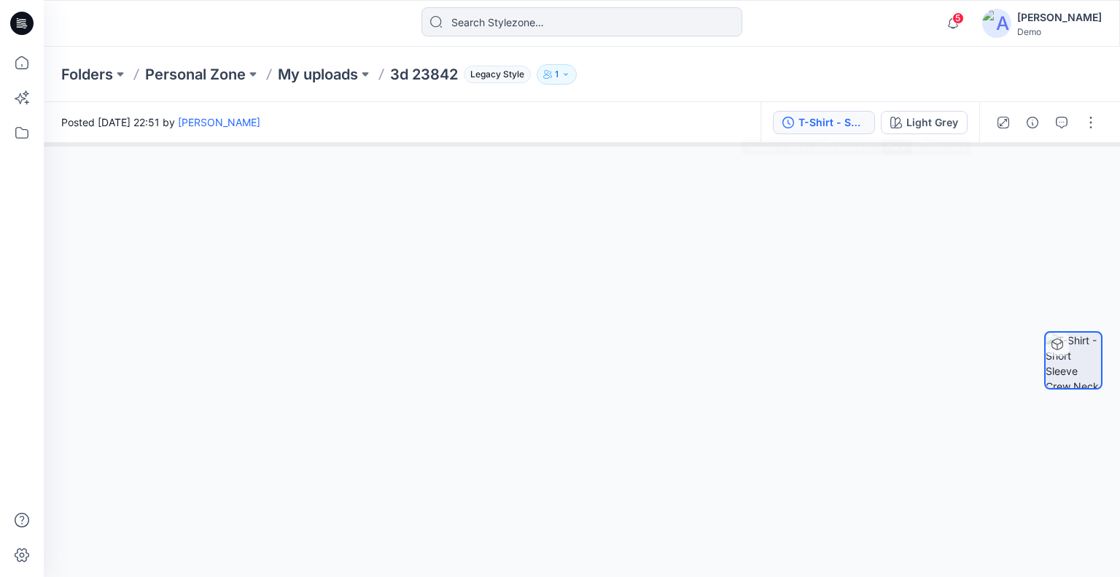
click at [817, 125] on div "T-Shirt - Short Sleeve Crew Neck" at bounding box center [831, 122] width 67 height 16
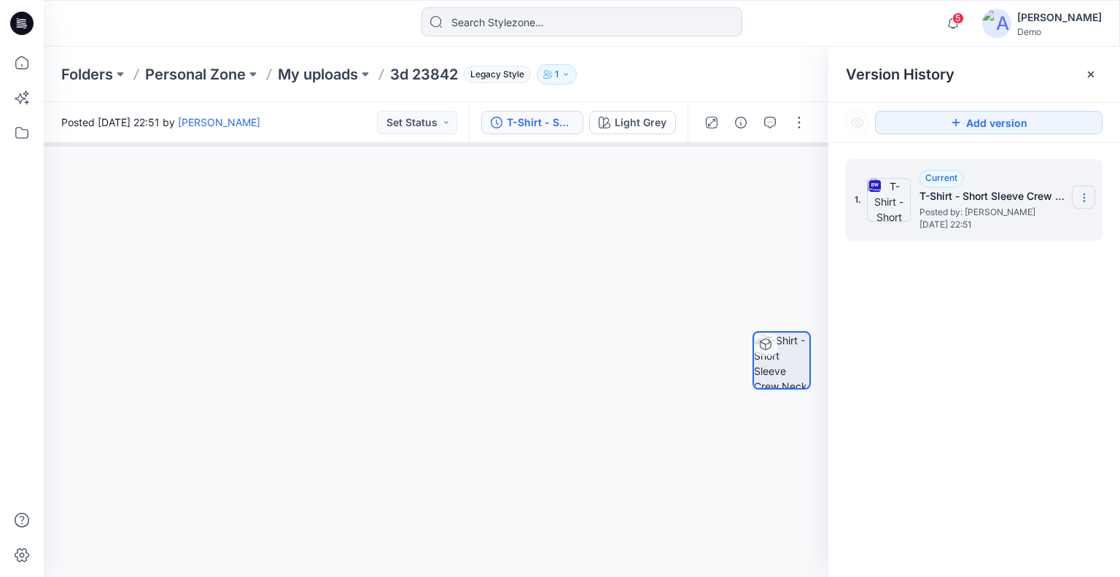
click at [1091, 198] on section at bounding box center [1083, 196] width 23 height 23
click at [318, 74] on p "My uploads" at bounding box center [318, 74] width 80 height 20
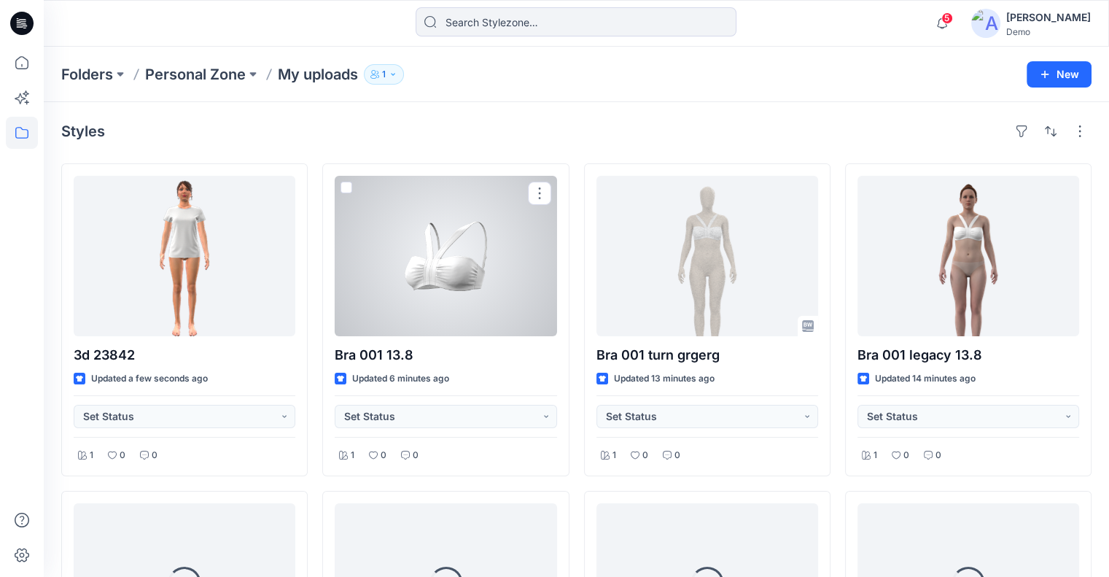
click at [469, 283] on div at bounding box center [446, 256] width 222 height 160
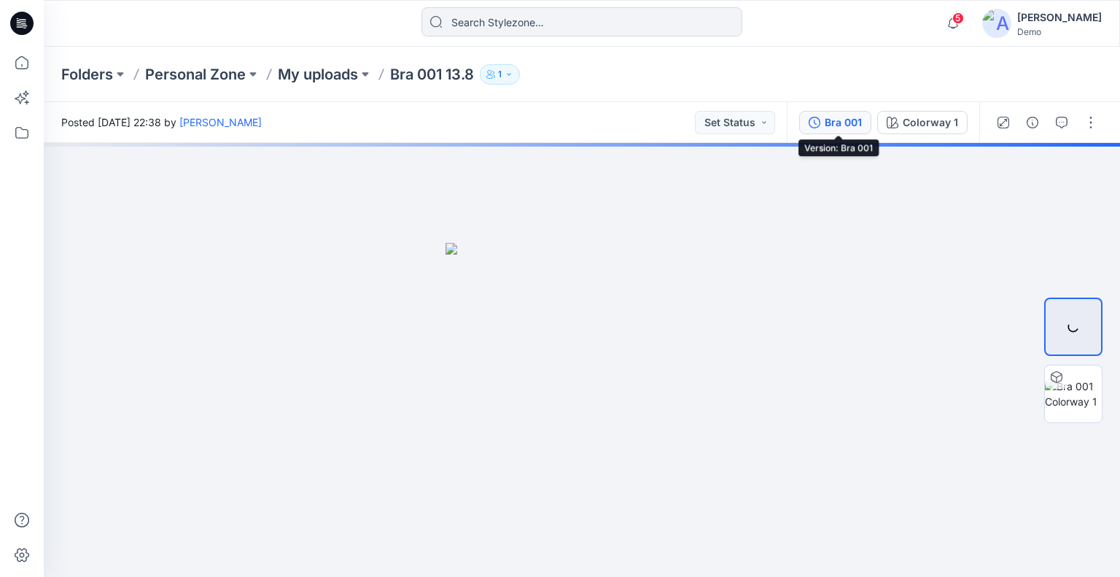
click at [837, 117] on div "Bra 001" at bounding box center [843, 122] width 37 height 16
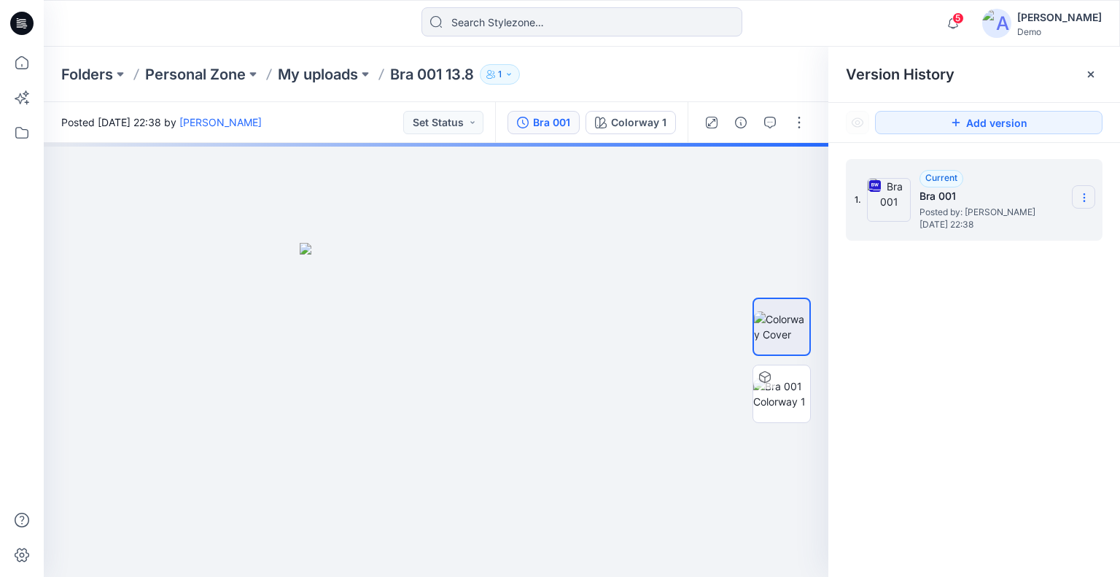
click at [1079, 192] on icon at bounding box center [1084, 198] width 12 height 12
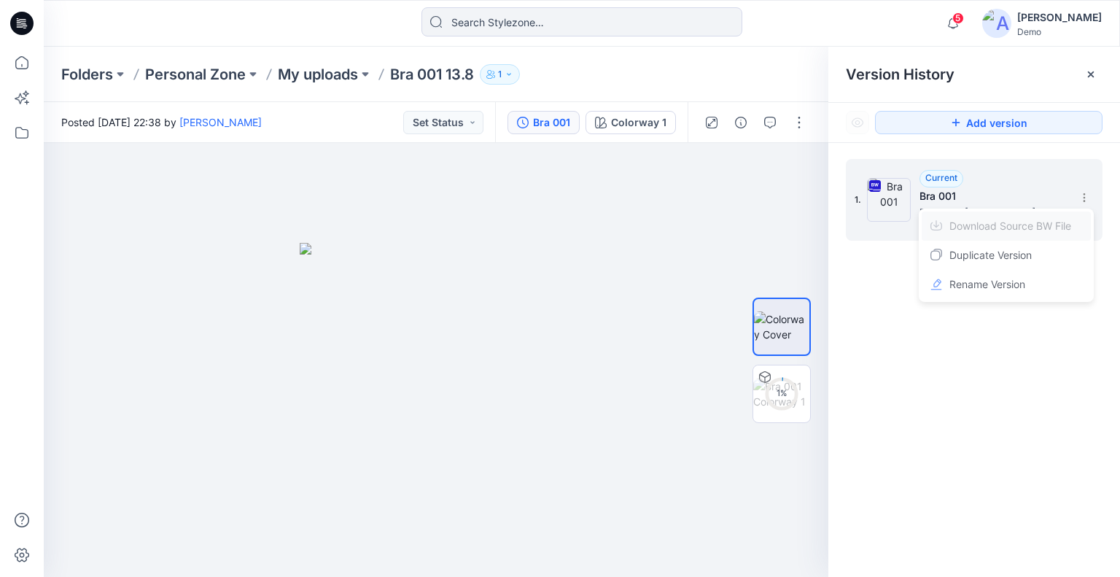
click at [1035, 224] on span "Download Source BW File" at bounding box center [1010, 225] width 122 height 17
click at [22, 69] on icon at bounding box center [21, 62] width 13 height 13
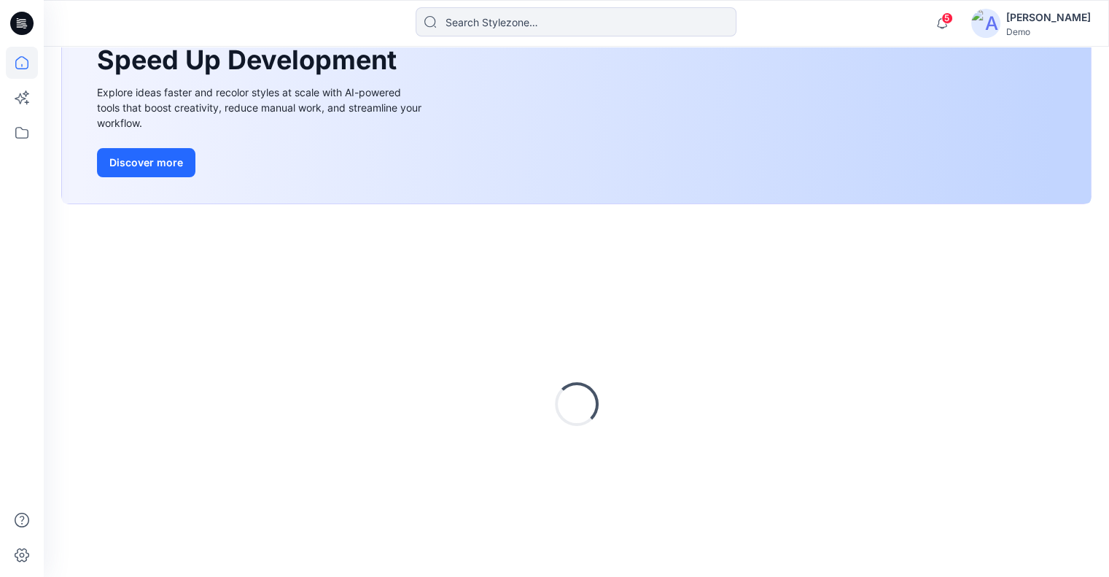
scroll to position [198, 0]
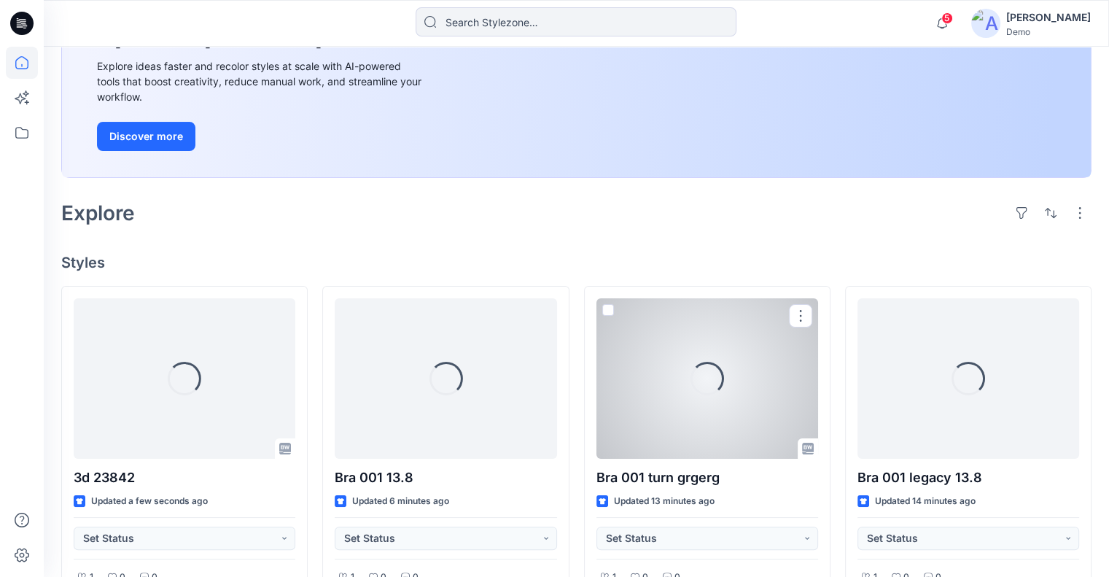
click at [733, 399] on div "Loading..." at bounding box center [707, 378] width 222 height 160
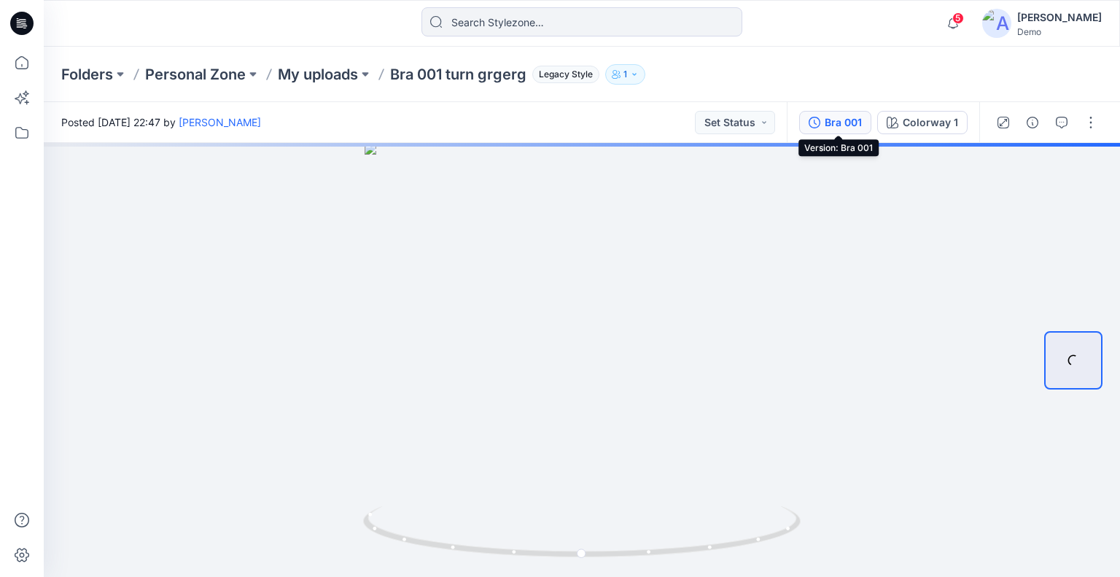
click at [854, 122] on div "Bra 001" at bounding box center [843, 122] width 37 height 16
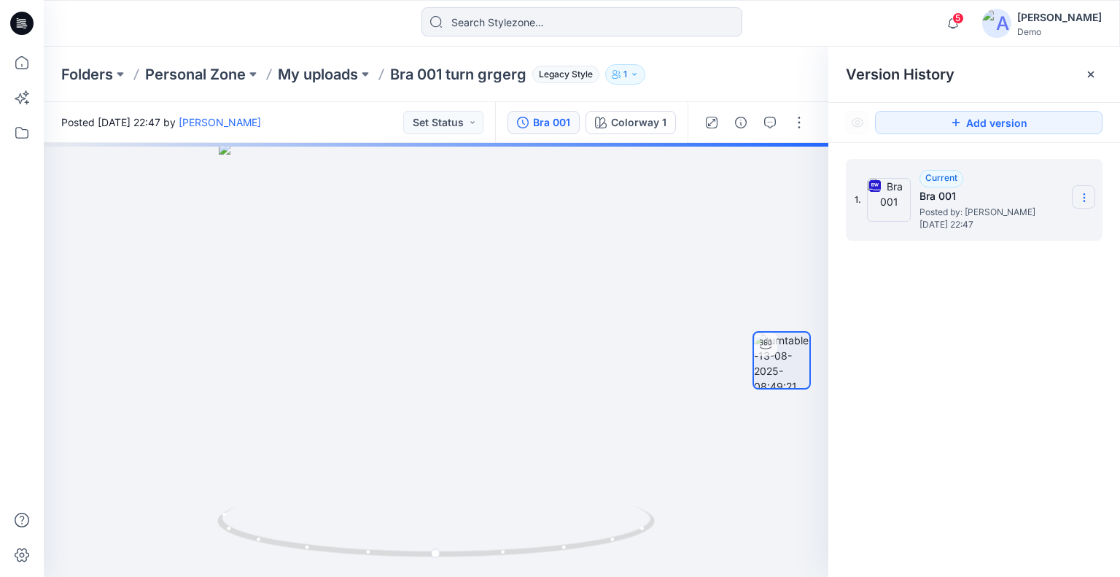
click at [1083, 193] on icon at bounding box center [1084, 198] width 12 height 12
click at [1030, 227] on span "Download Source BW File" at bounding box center [1010, 225] width 122 height 17
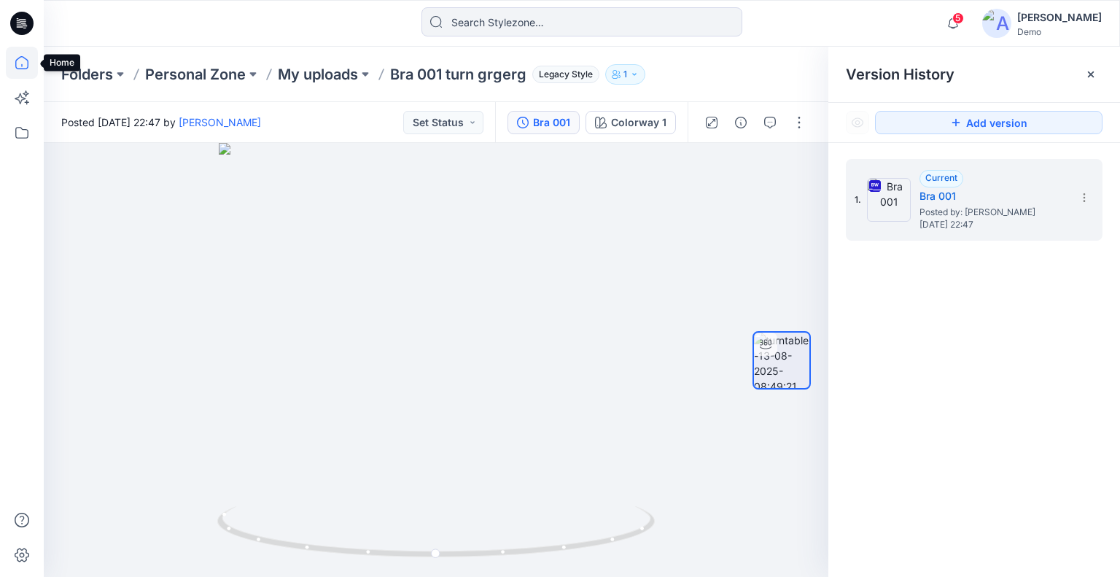
click at [26, 65] on icon at bounding box center [22, 63] width 32 height 32
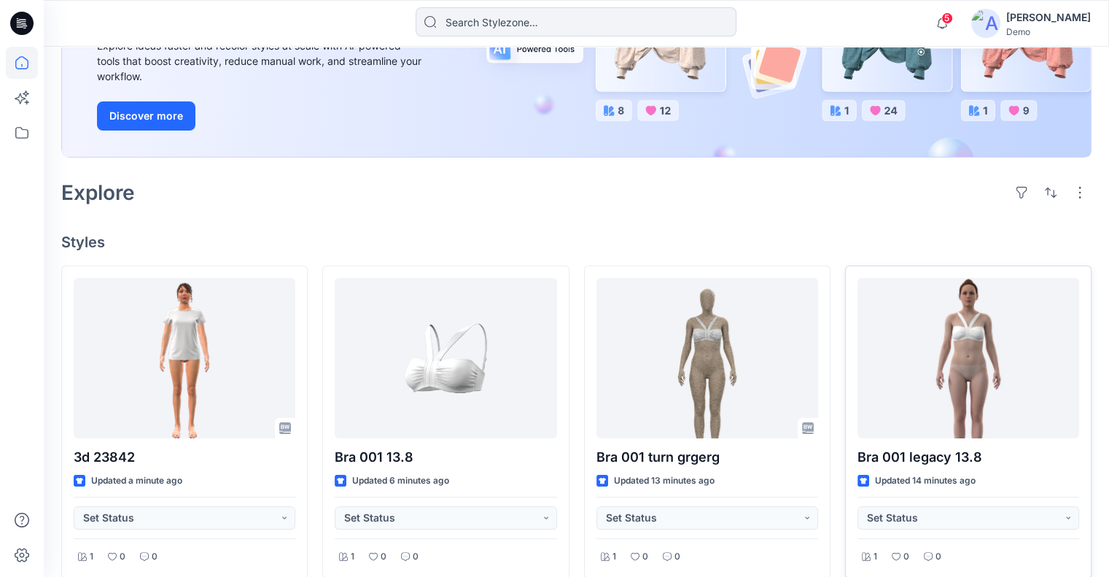
scroll to position [219, 0]
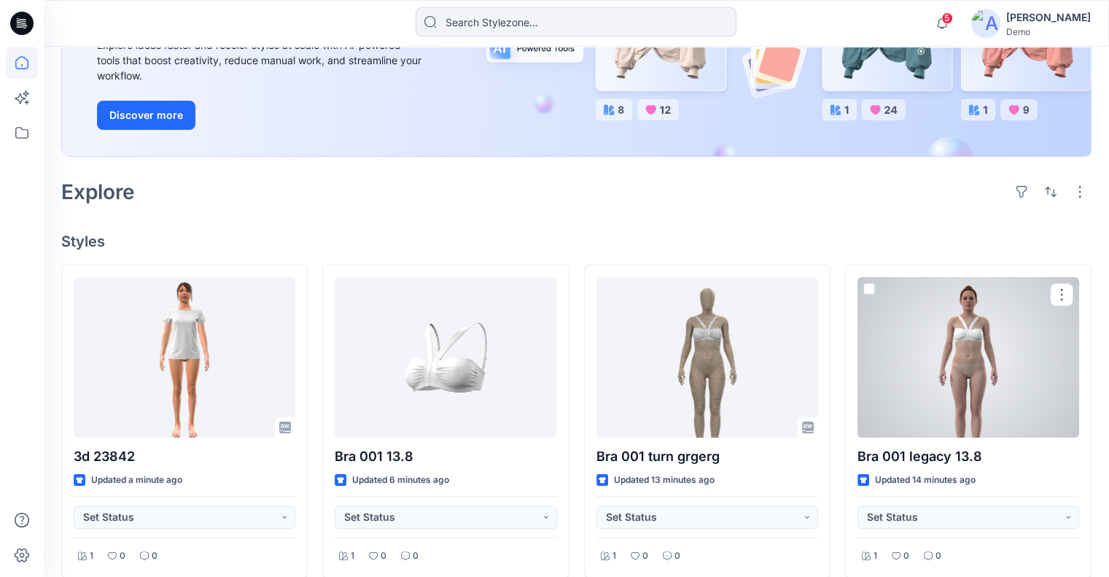
click at [967, 398] on div at bounding box center [968, 357] width 222 height 160
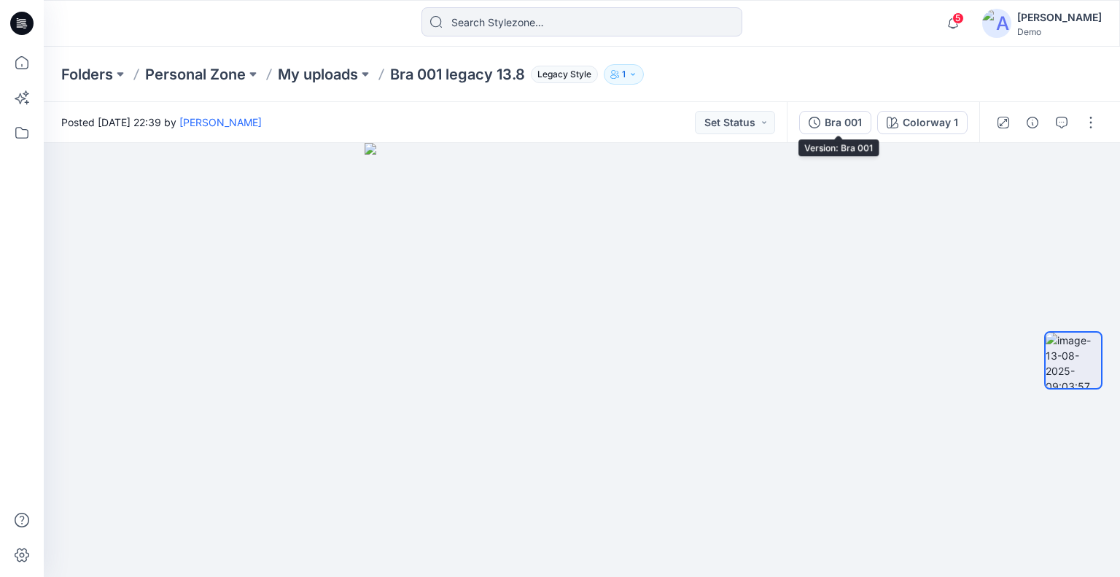
drag, startPoint x: 846, startPoint y: 119, endPoint x: 895, endPoint y: 132, distance: 50.6
click at [846, 119] on div "Bra 001" at bounding box center [843, 122] width 37 height 16
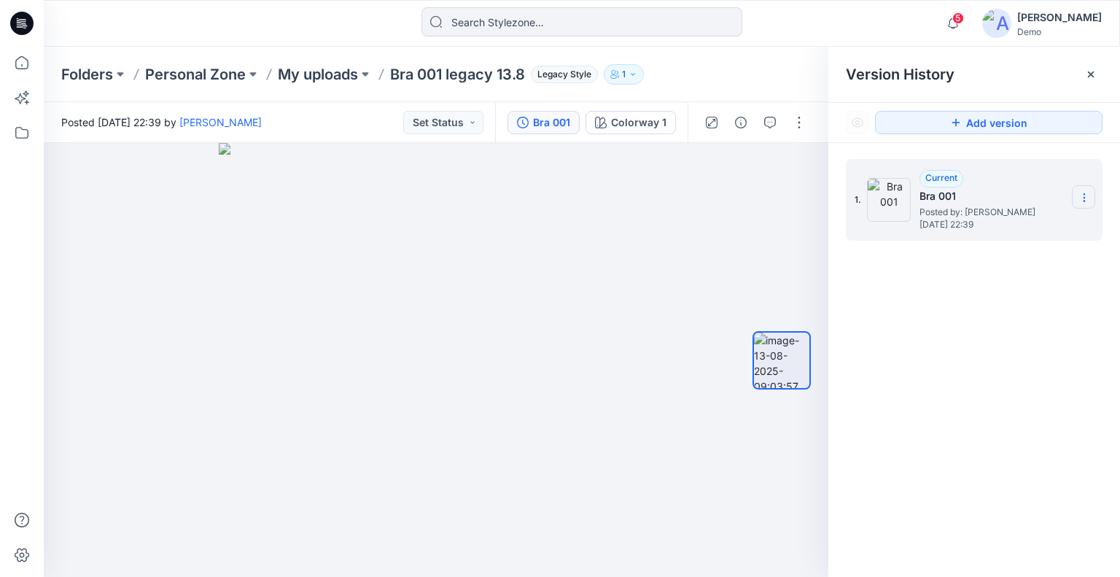
click at [1091, 195] on section at bounding box center [1083, 196] width 23 height 23
click at [31, 72] on icon at bounding box center [22, 63] width 32 height 32
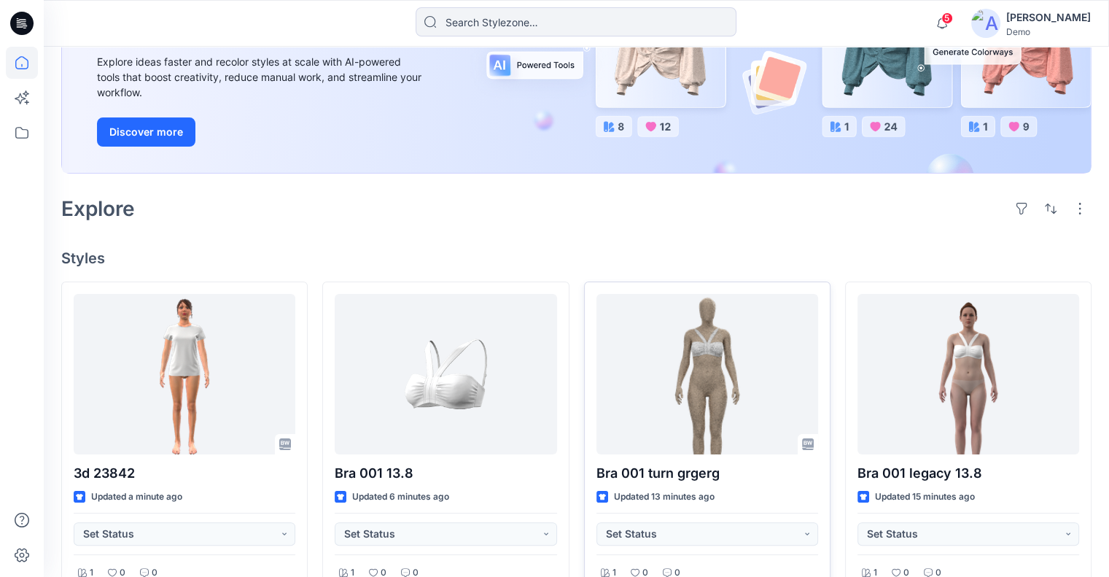
scroll to position [219, 0]
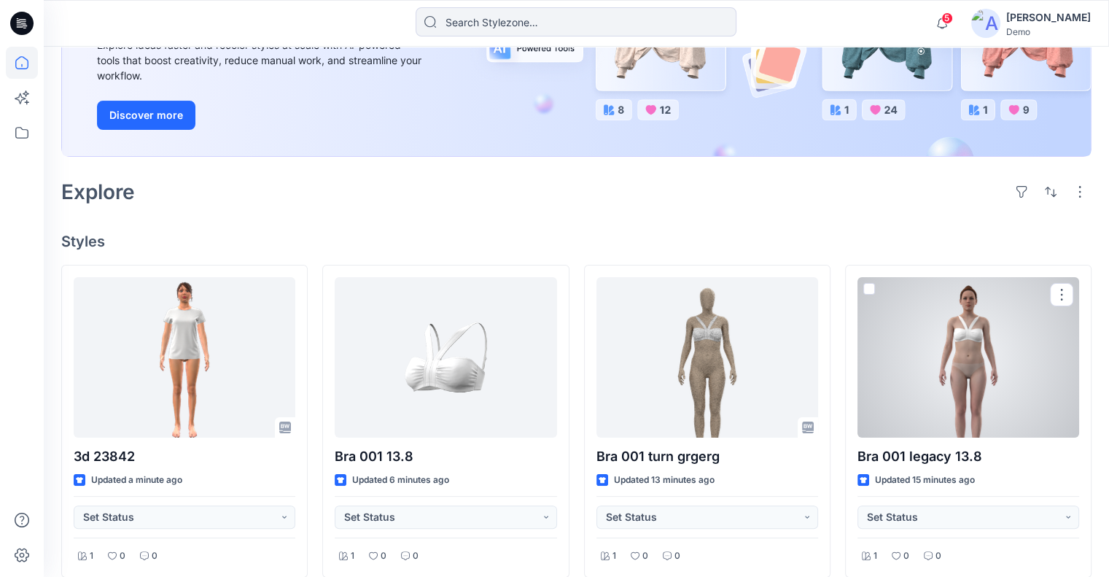
click at [959, 363] on div at bounding box center [968, 357] width 222 height 160
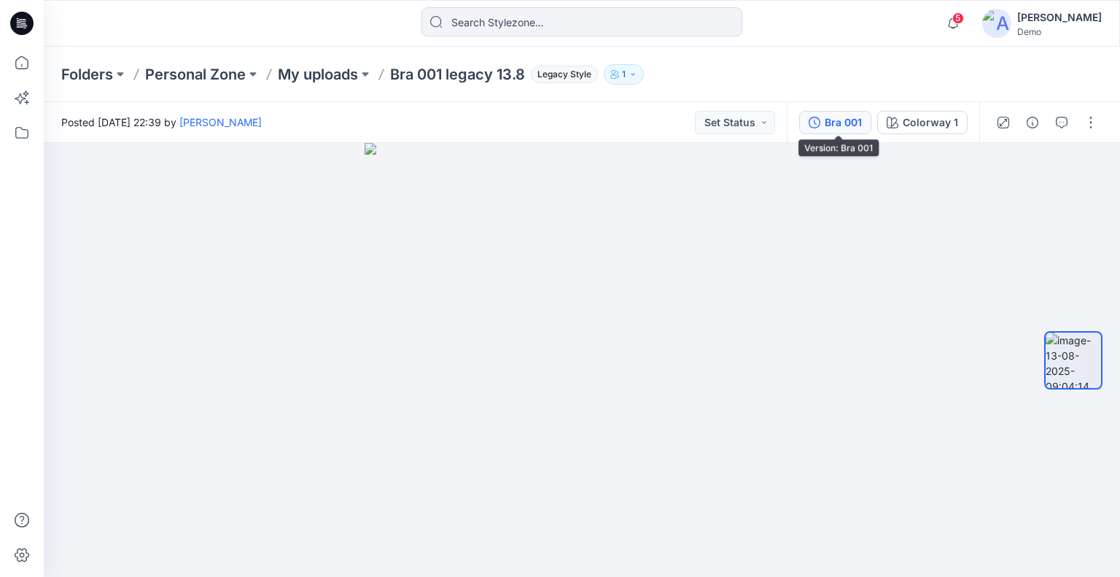
click at [861, 120] on div "Bra 001" at bounding box center [843, 122] width 37 height 16
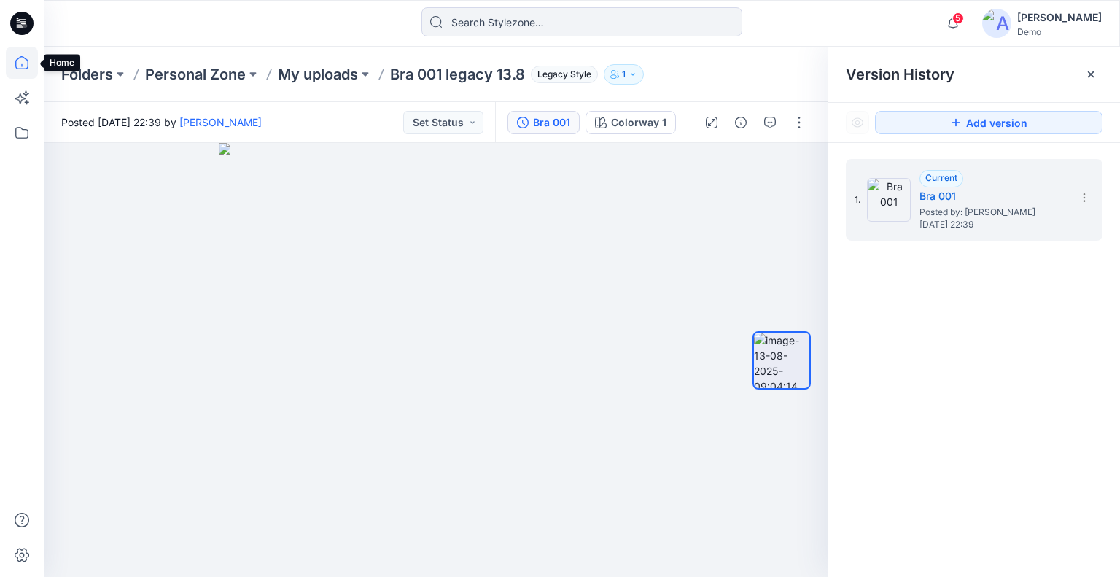
click at [15, 67] on icon at bounding box center [22, 63] width 32 height 32
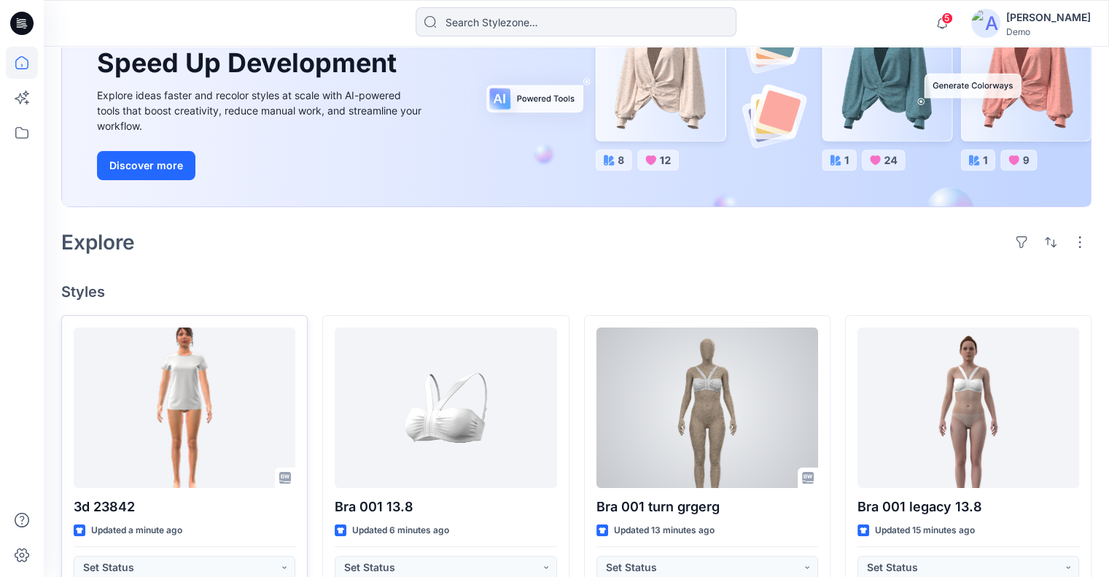
scroll to position [219, 0]
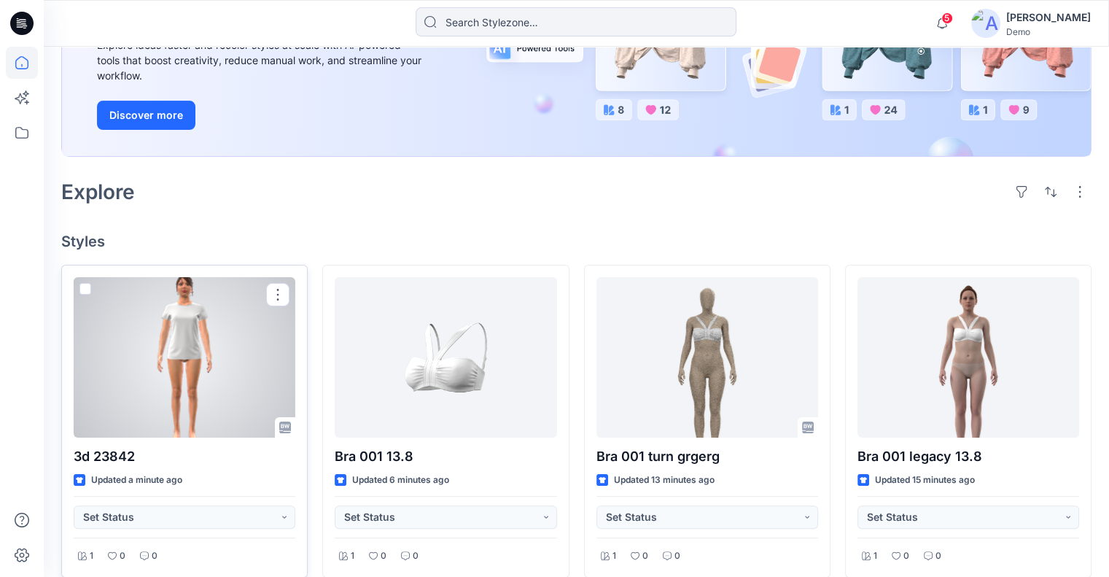
click at [187, 390] on div at bounding box center [185, 357] width 222 height 160
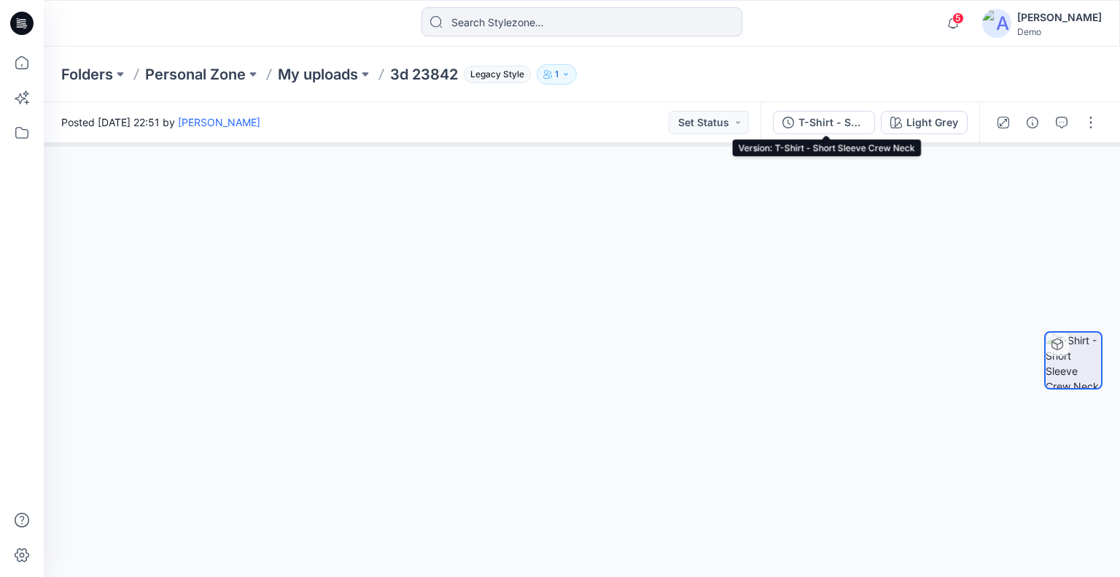
click at [864, 120] on div "T-Shirt - Short Sleeve Crew Neck" at bounding box center [831, 122] width 67 height 16
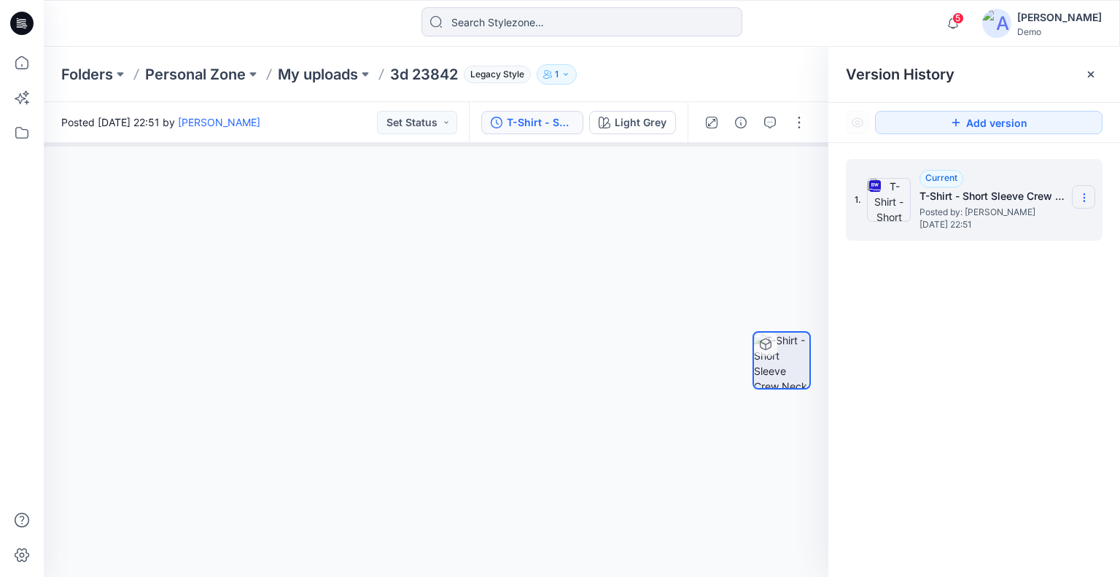
click at [1080, 196] on icon at bounding box center [1084, 198] width 12 height 12
click at [1027, 224] on span "Download Source BW File" at bounding box center [1010, 225] width 122 height 17
click at [17, 61] on icon at bounding box center [22, 63] width 32 height 32
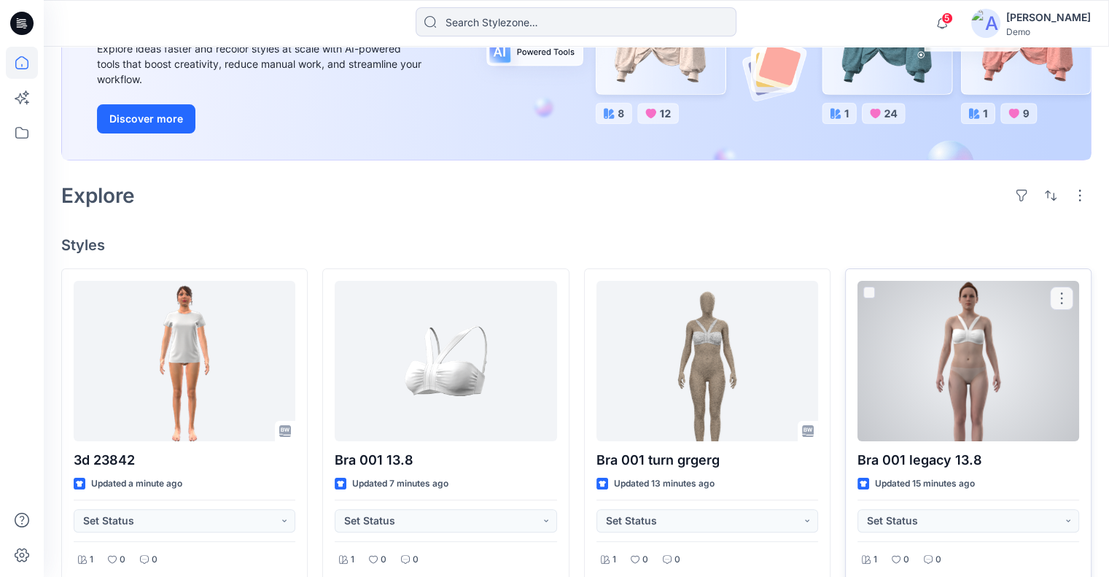
scroll to position [219, 0]
